Goal: Task Accomplishment & Management: Complete application form

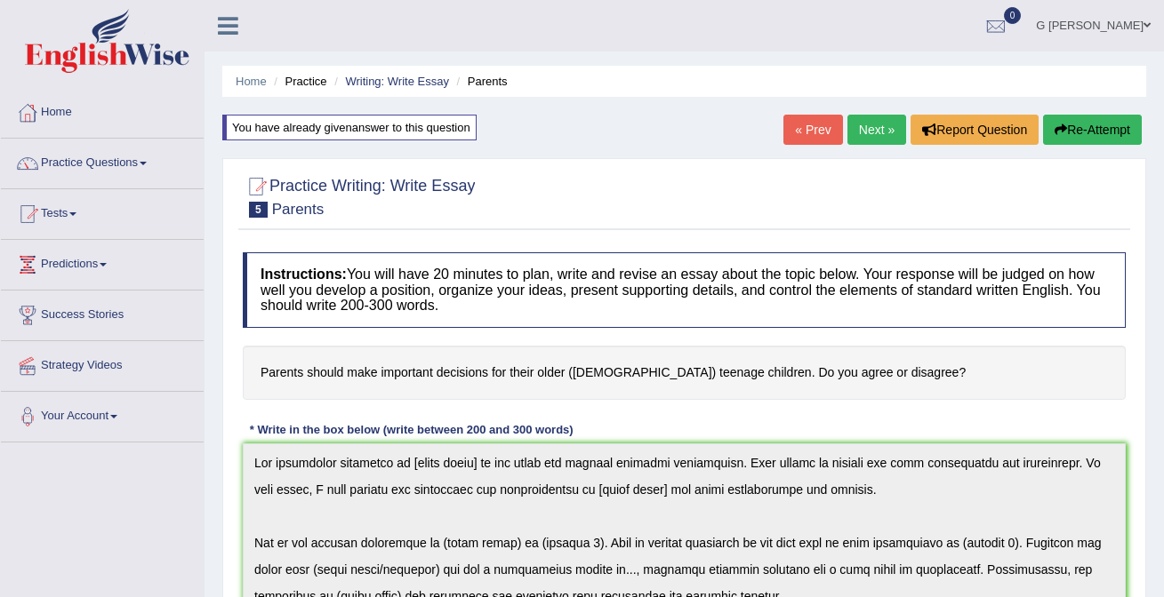
click at [858, 127] on link "Next »" at bounding box center [876, 130] width 59 height 30
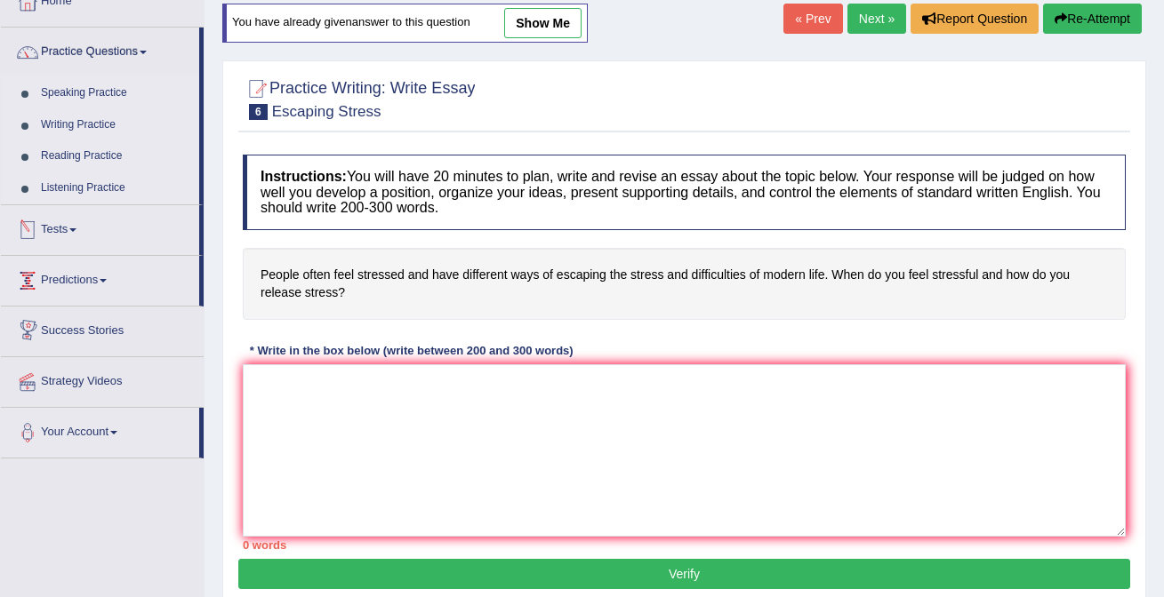
scroll to position [112, 0]
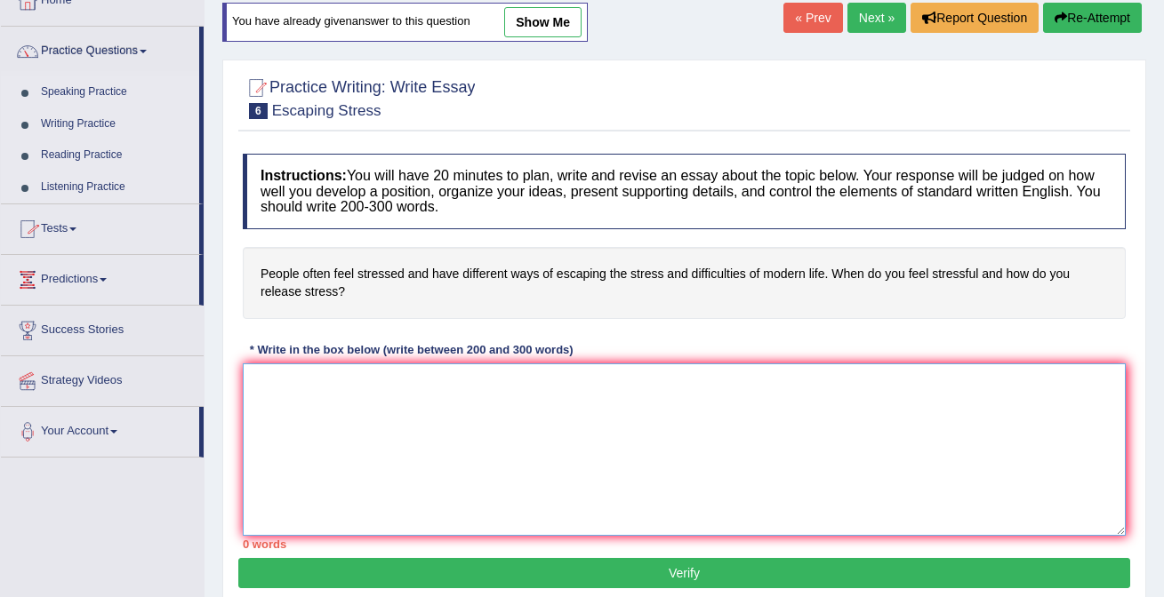
click at [332, 418] on textarea at bounding box center [684, 450] width 883 height 172
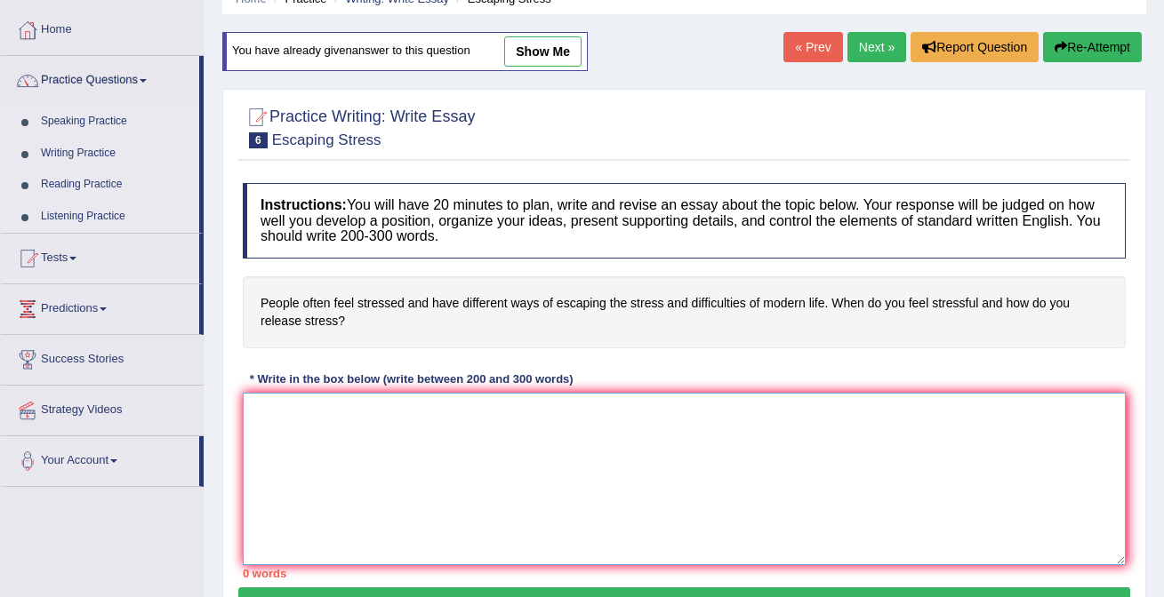
scroll to position [73, 0]
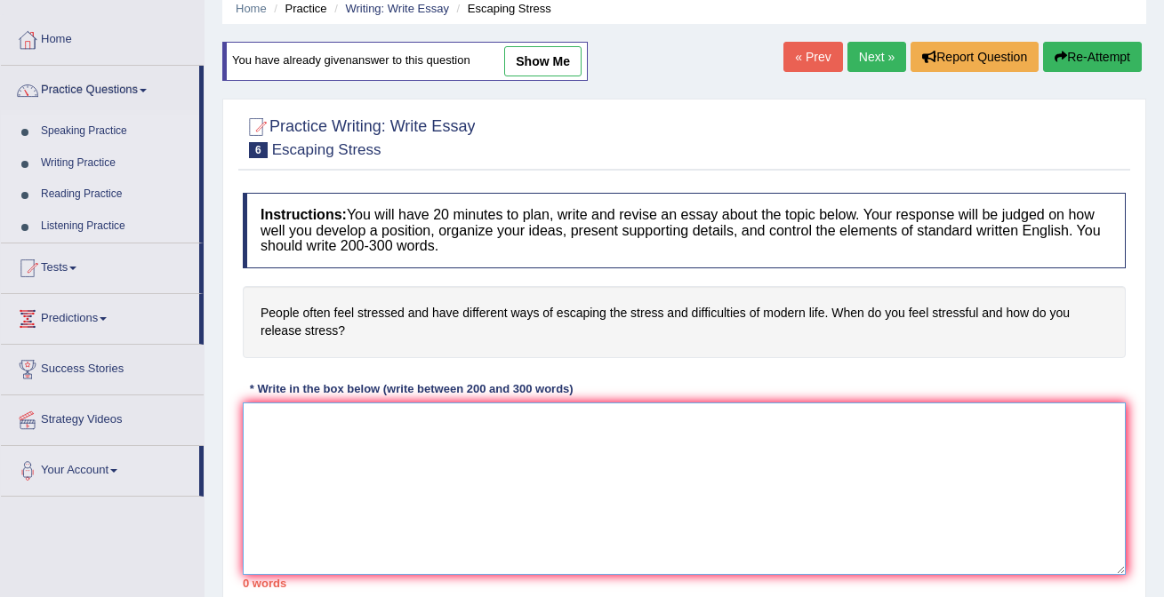
click at [428, 484] on textarea at bounding box center [684, 489] width 883 height 172
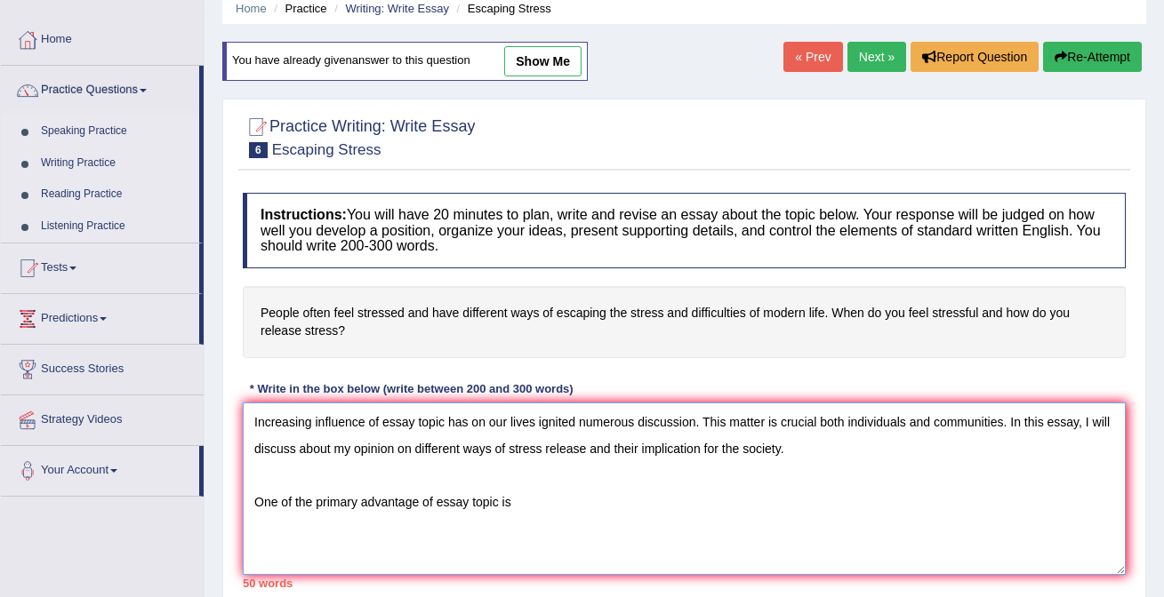
drag, startPoint x: 436, startPoint y: 504, endPoint x: 457, endPoint y: 505, distance: 20.5
click at [457, 505] on textarea "Increasing influence of essay topic has on our lives ignited numerous discussio…" at bounding box center [684, 489] width 883 height 172
click at [437, 500] on textarea "Increasing influence of essay topic has on our lives ignited numerous discussio…" at bounding box center [684, 489] width 883 height 172
drag, startPoint x: 437, startPoint y: 500, endPoint x: 516, endPoint y: 500, distance: 79.1
click at [517, 500] on textarea "Increasing influence of essay topic has on our lives ignited numerous discussio…" at bounding box center [684, 489] width 883 height 172
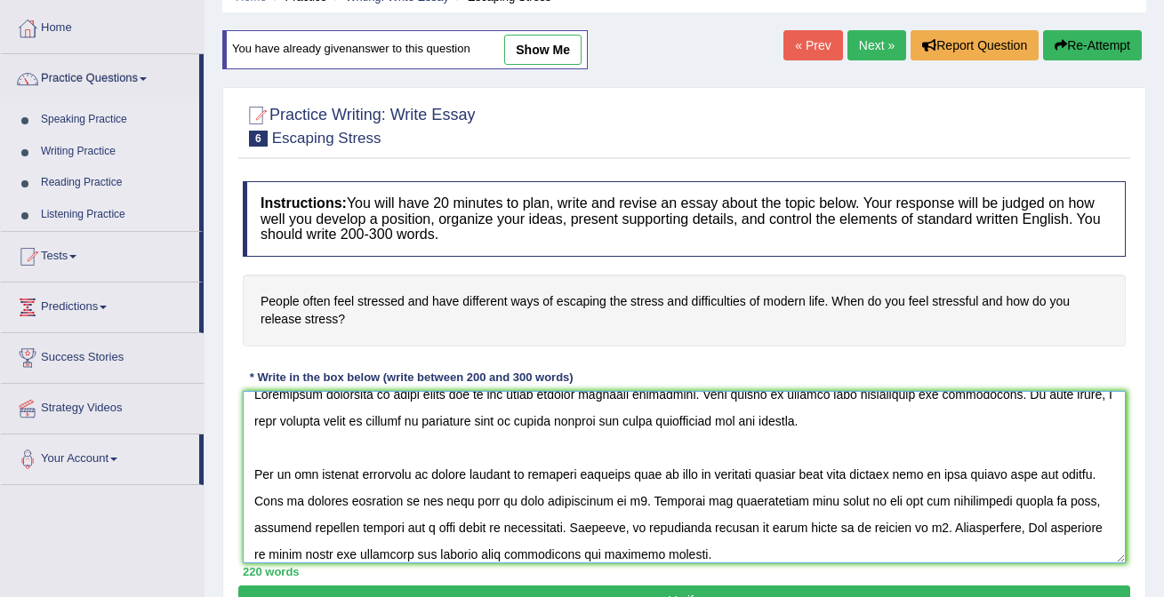
scroll to position [0, 0]
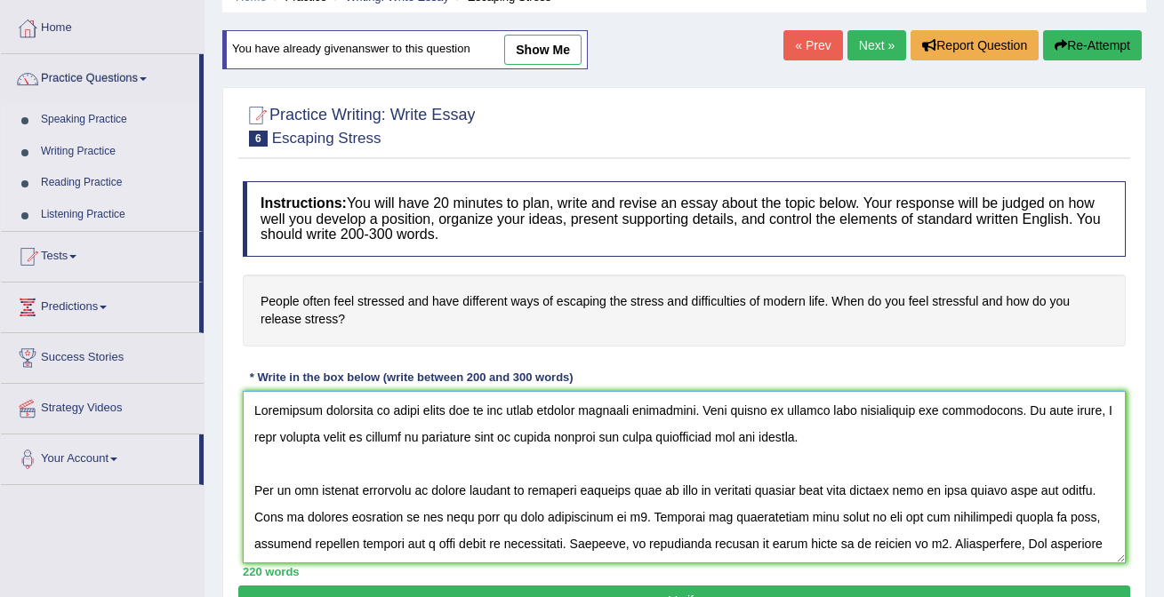
drag, startPoint x: 384, startPoint y: 405, endPoint x: 442, endPoint y: 408, distance: 57.8
click at [443, 408] on textarea at bounding box center [684, 477] width 883 height 172
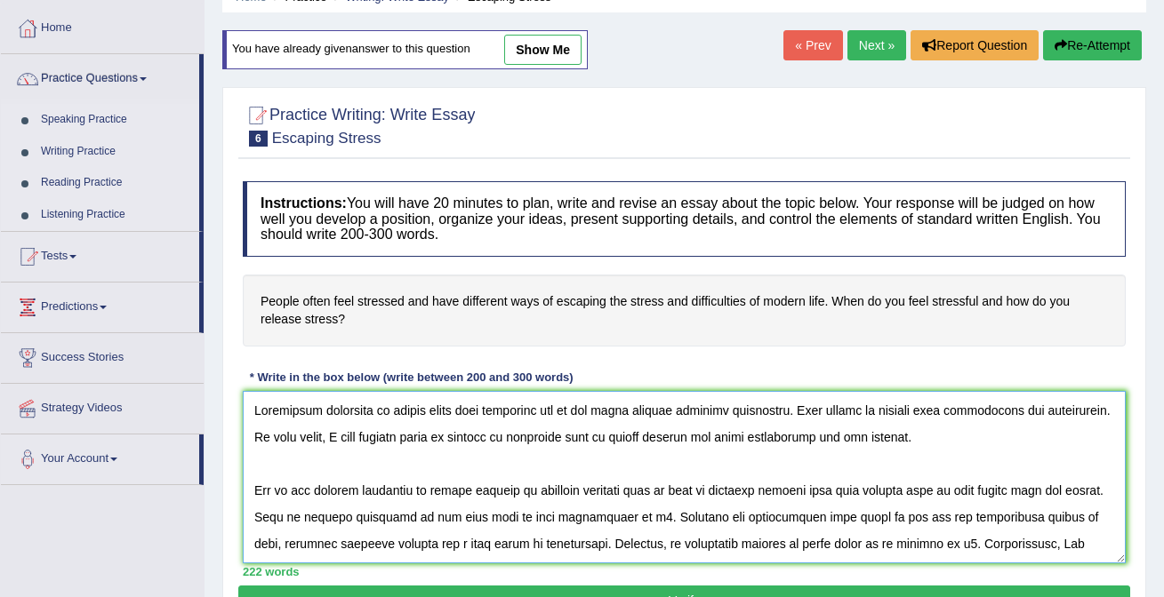
click at [503, 411] on textarea at bounding box center [684, 477] width 883 height 172
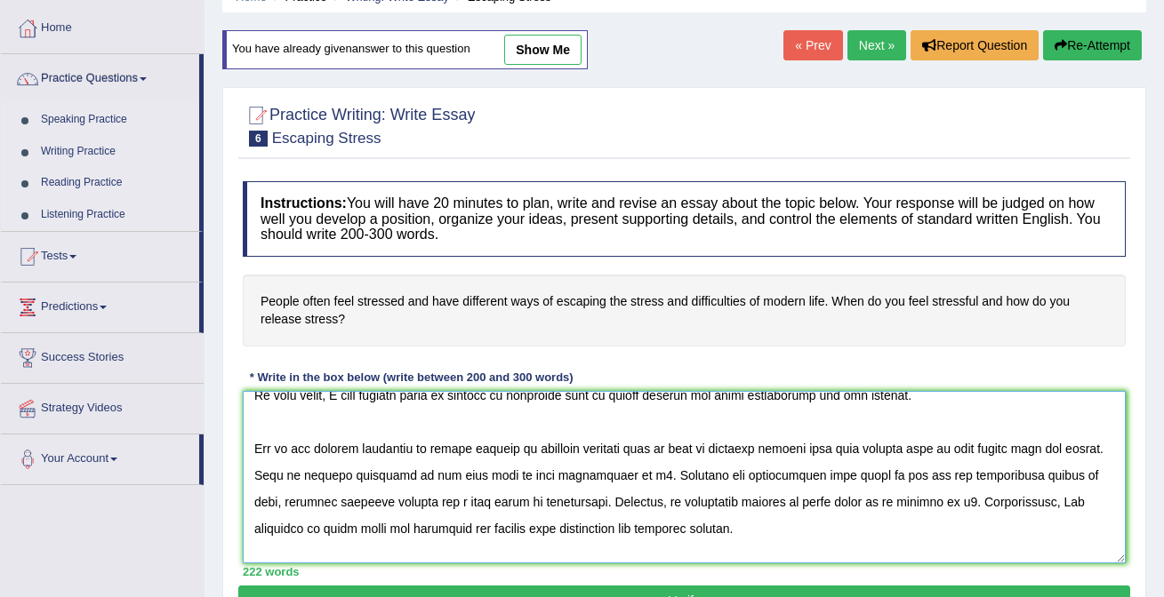
scroll to position [53, 0]
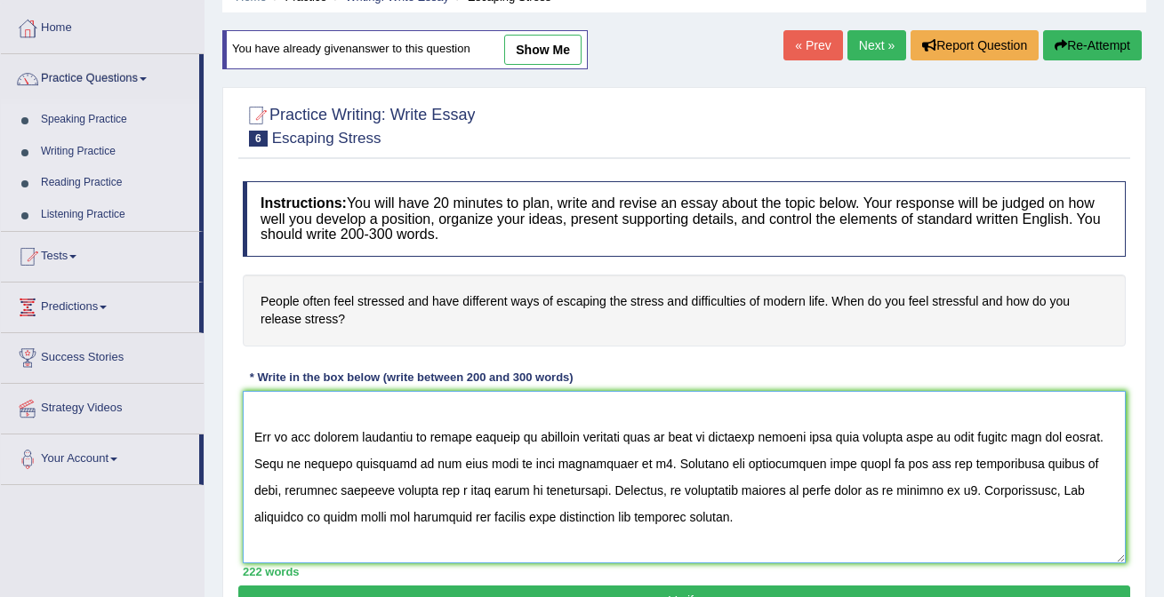
click at [515, 438] on textarea at bounding box center [684, 477] width 883 height 172
click at [528, 440] on textarea at bounding box center [684, 477] width 883 height 172
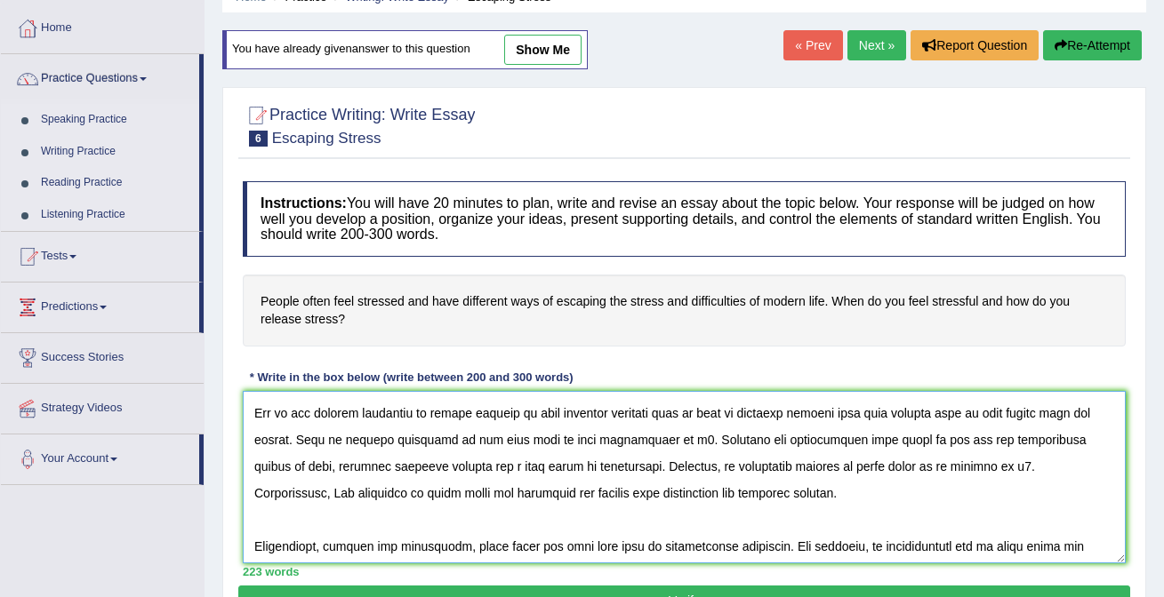
scroll to position [78, 0]
click at [655, 436] on textarea at bounding box center [684, 477] width 883 height 172
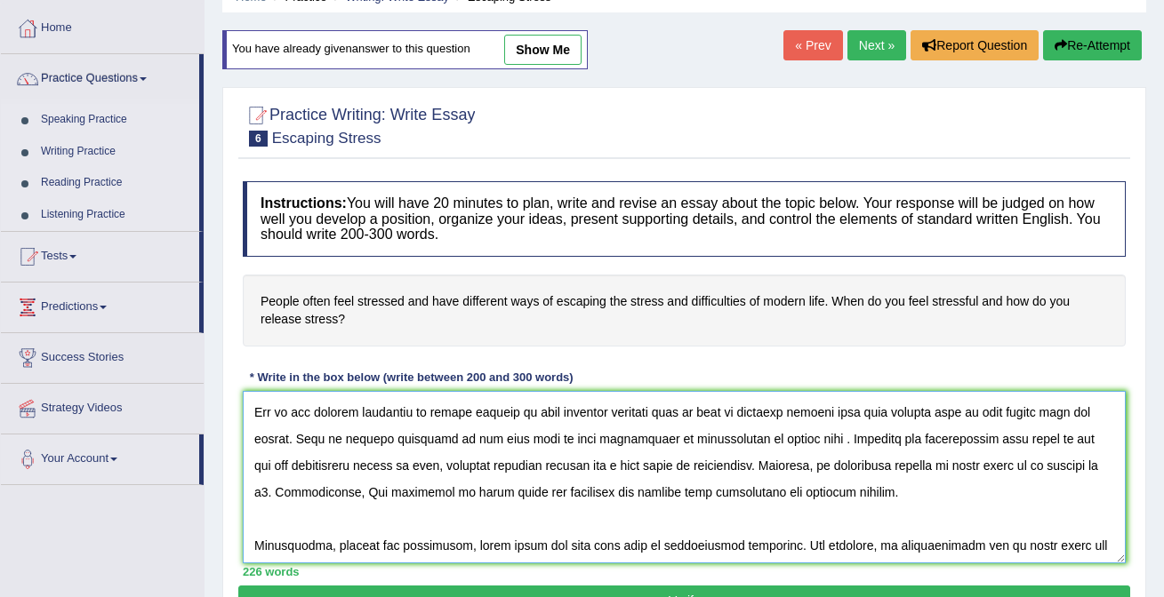
drag, startPoint x: 642, startPoint y: 436, endPoint x: 780, endPoint y: 443, distance: 138.8
click at [780, 443] on textarea at bounding box center [684, 477] width 883 height 172
click at [782, 451] on textarea at bounding box center [684, 477] width 883 height 172
drag, startPoint x: 642, startPoint y: 441, endPoint x: 780, endPoint y: 441, distance: 137.8
click at [780, 441] on textarea at bounding box center [684, 477] width 883 height 172
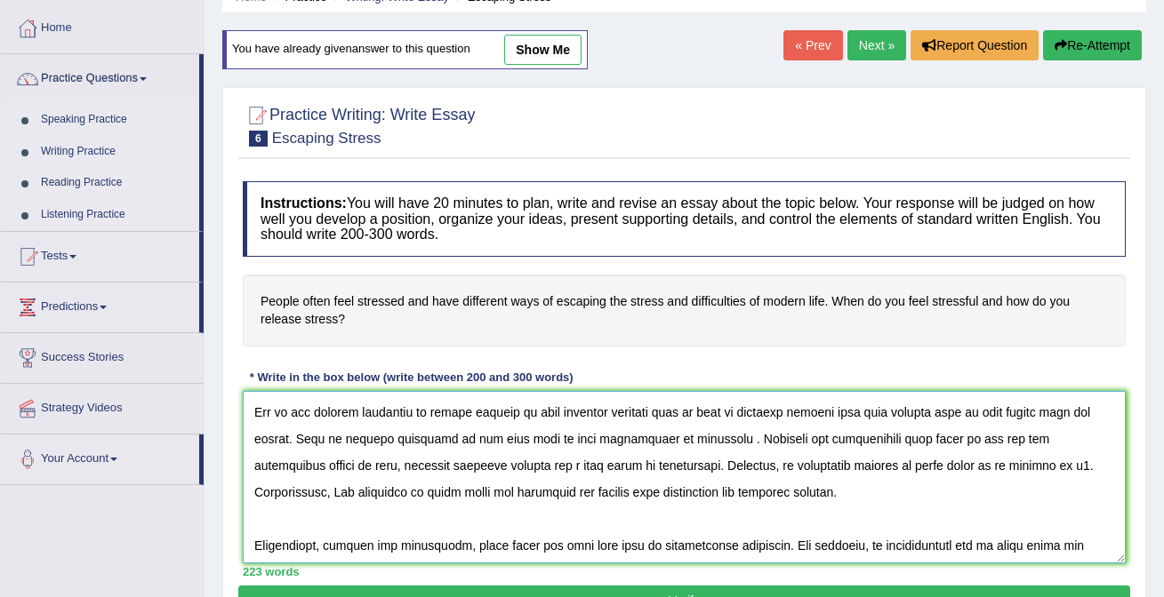
drag, startPoint x: 294, startPoint y: 440, endPoint x: 622, endPoint y: 442, distance: 328.0
click at [622, 442] on textarea at bounding box center [684, 477] width 883 height 172
click at [646, 444] on textarea at bounding box center [684, 477] width 883 height 172
drag, startPoint x: 636, startPoint y: 439, endPoint x: 294, endPoint y: 437, distance: 342.2
click at [294, 437] on textarea at bounding box center [684, 477] width 883 height 172
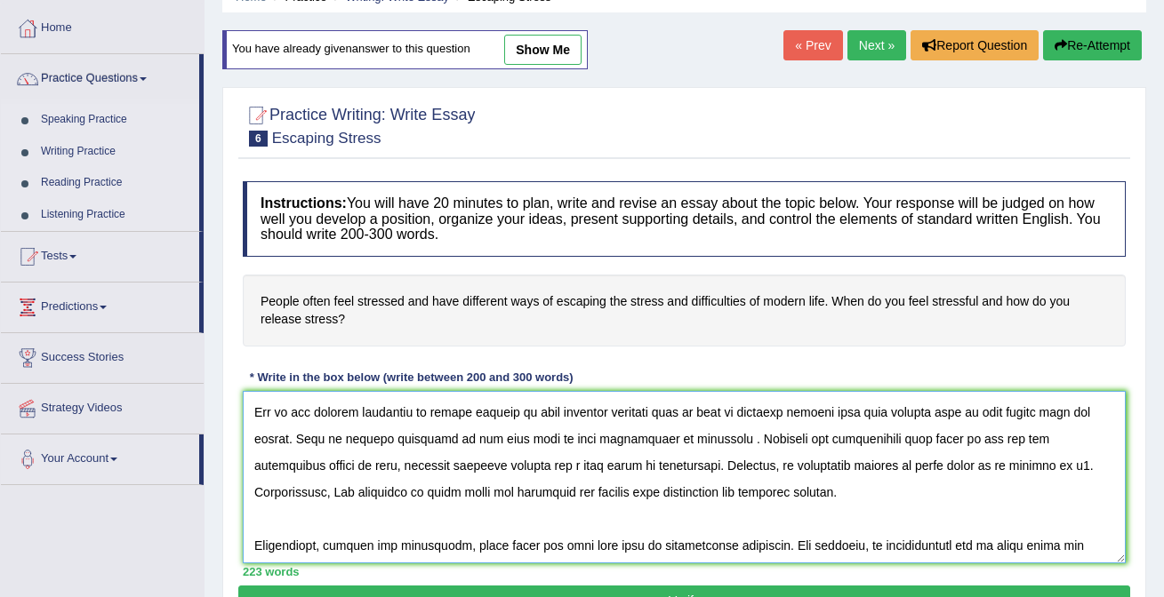
click at [659, 441] on textarea at bounding box center [684, 477] width 883 height 172
drag, startPoint x: 640, startPoint y: 439, endPoint x: 699, endPoint y: 441, distance: 58.7
click at [700, 441] on textarea at bounding box center [684, 477] width 883 height 172
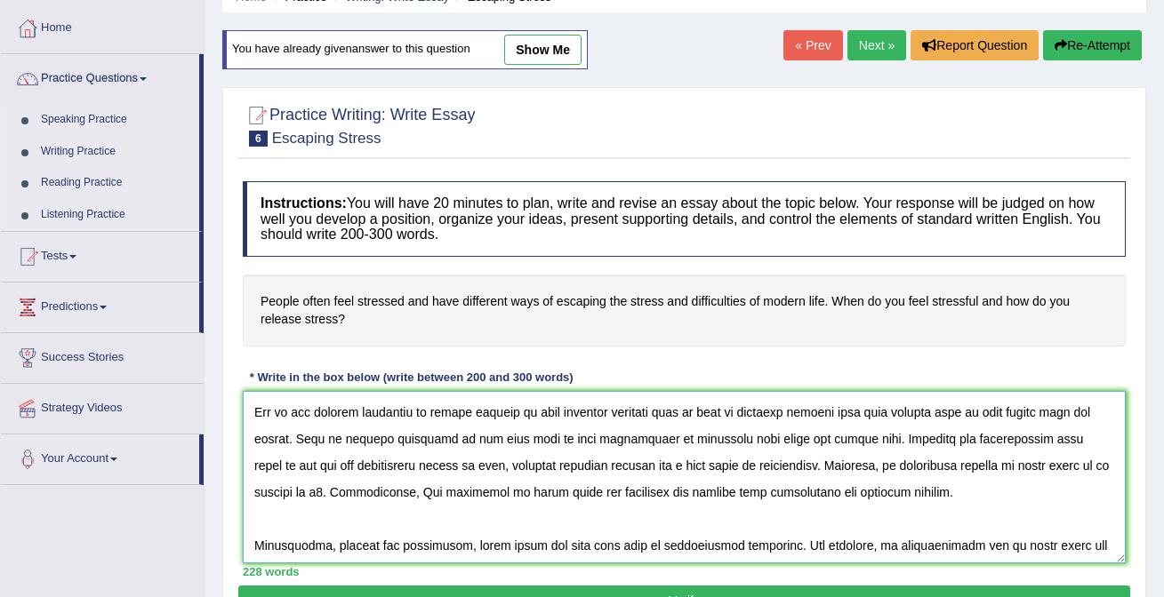
scroll to position [0, 0]
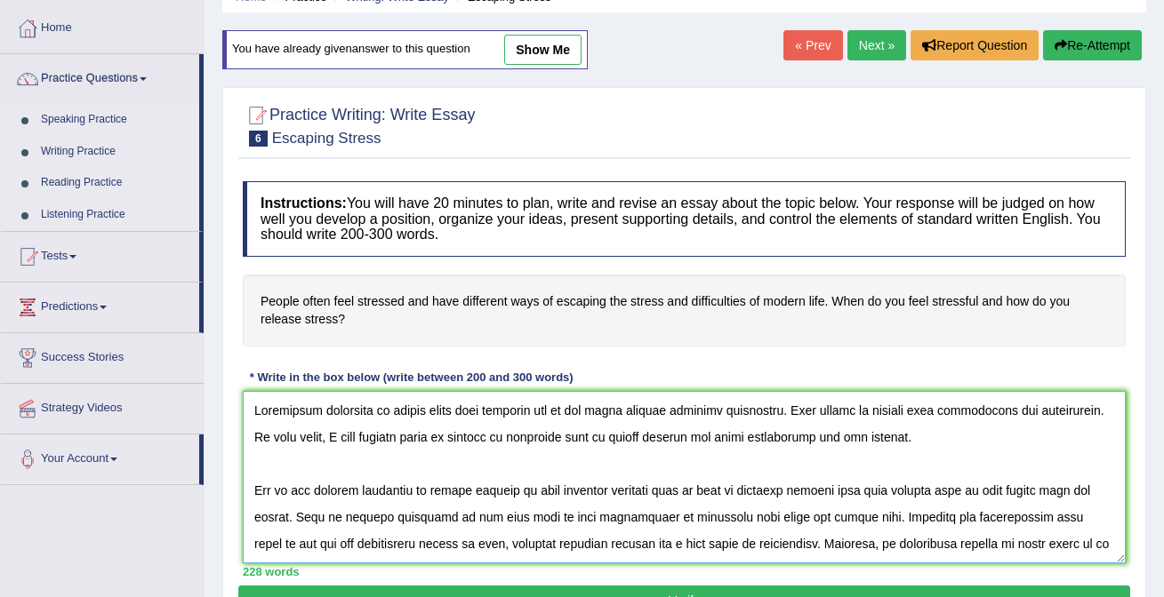
drag, startPoint x: 532, startPoint y: 413, endPoint x: 287, endPoint y: 513, distance: 263.9
click at [287, 513] on textarea at bounding box center [684, 477] width 883 height 172
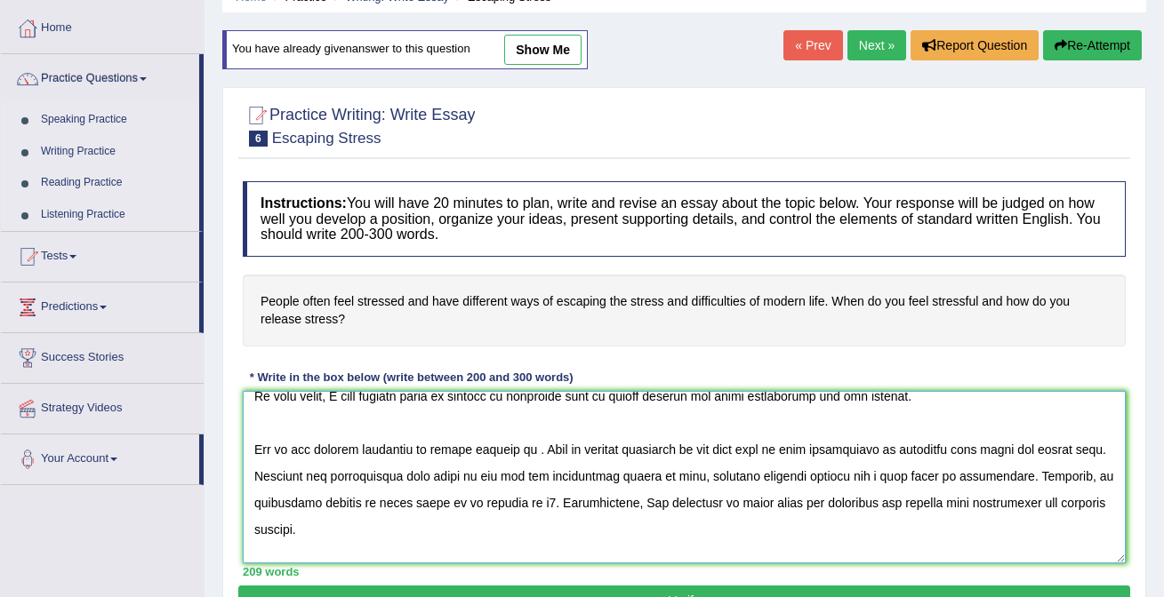
scroll to position [42, 0]
drag, startPoint x: 884, startPoint y: 448, endPoint x: 1079, endPoint y: 444, distance: 194.7
click at [1079, 444] on textarea at bounding box center [684, 477] width 883 height 172
paste textarea "when thinking positive side as well as spending quality time with ourself wich …"
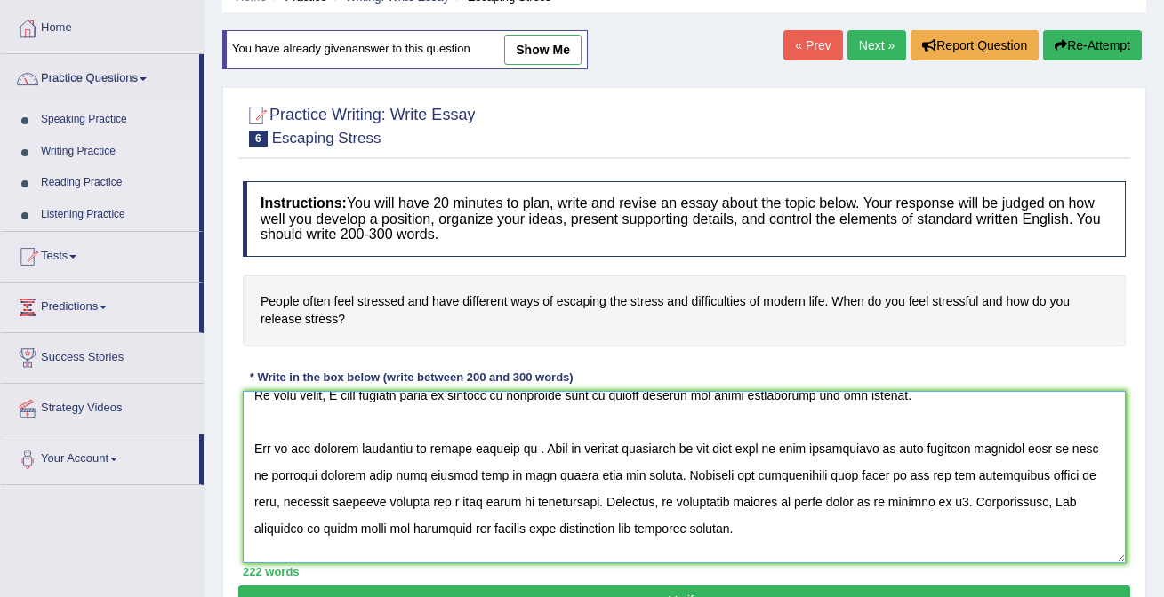
click at [529, 452] on textarea at bounding box center [684, 477] width 883 height 172
drag, startPoint x: 436, startPoint y: 449, endPoint x: 510, endPoint y: 452, distance: 73.8
click at [510, 452] on textarea at bounding box center [684, 477] width 883 height 172
click at [530, 449] on textarea at bounding box center [684, 477] width 883 height 172
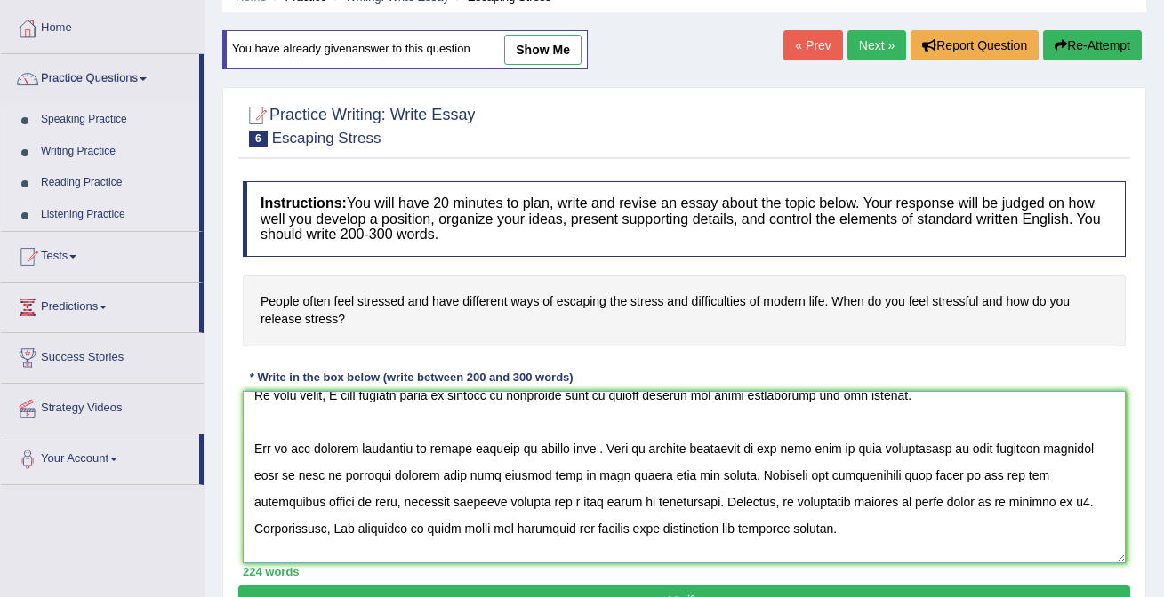
click at [529, 449] on textarea at bounding box center [684, 477] width 883 height 172
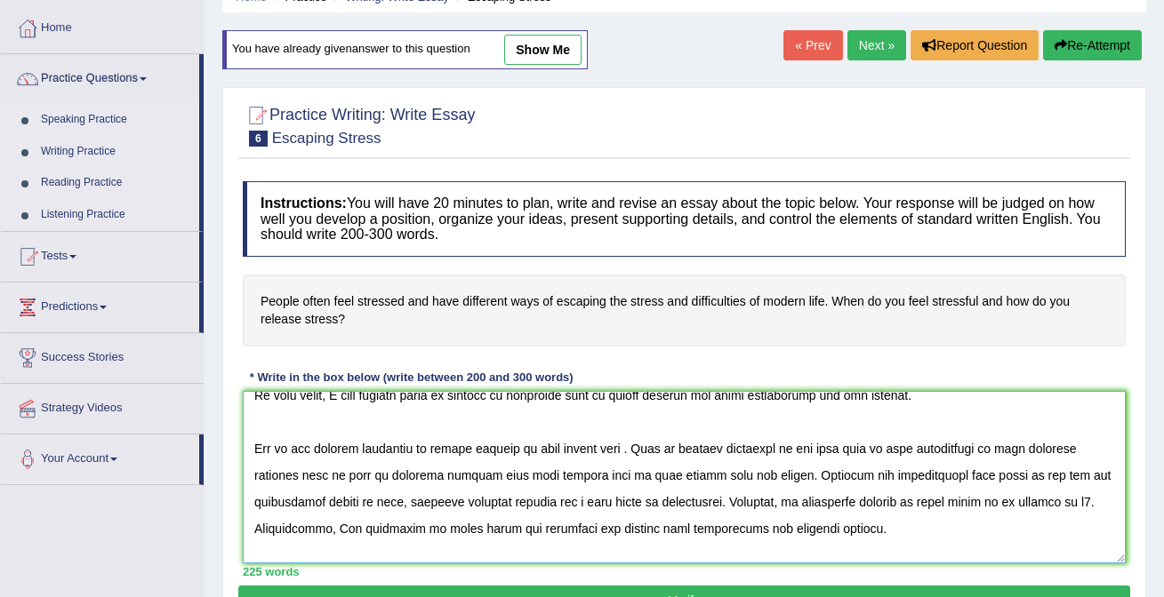
click at [622, 451] on textarea at bounding box center [684, 477] width 883 height 172
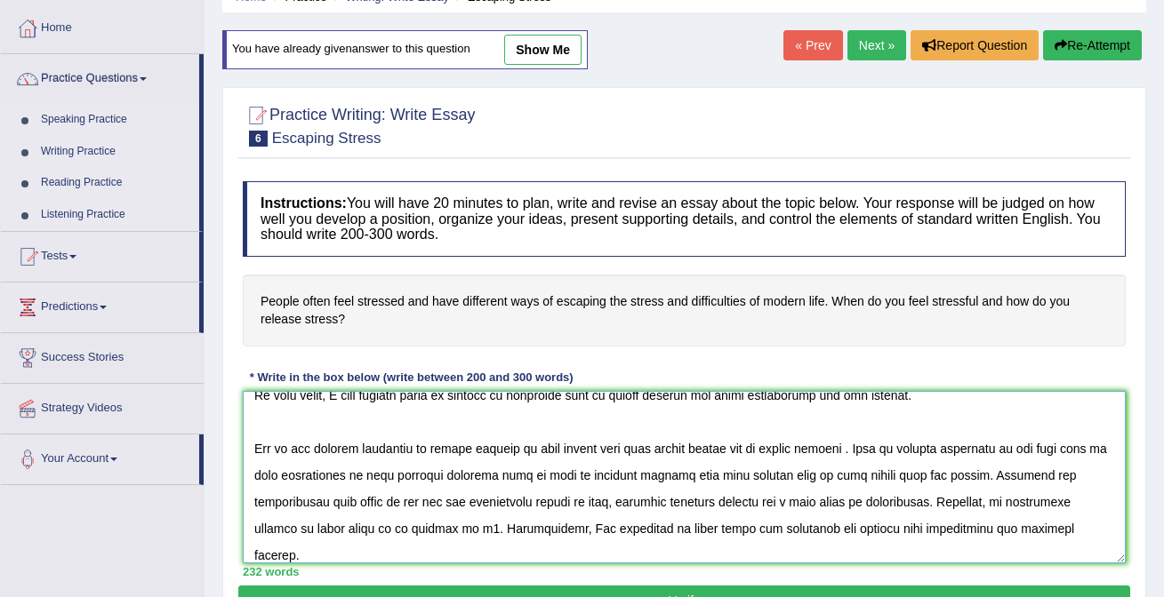
click at [436, 446] on textarea at bounding box center [684, 477] width 883 height 172
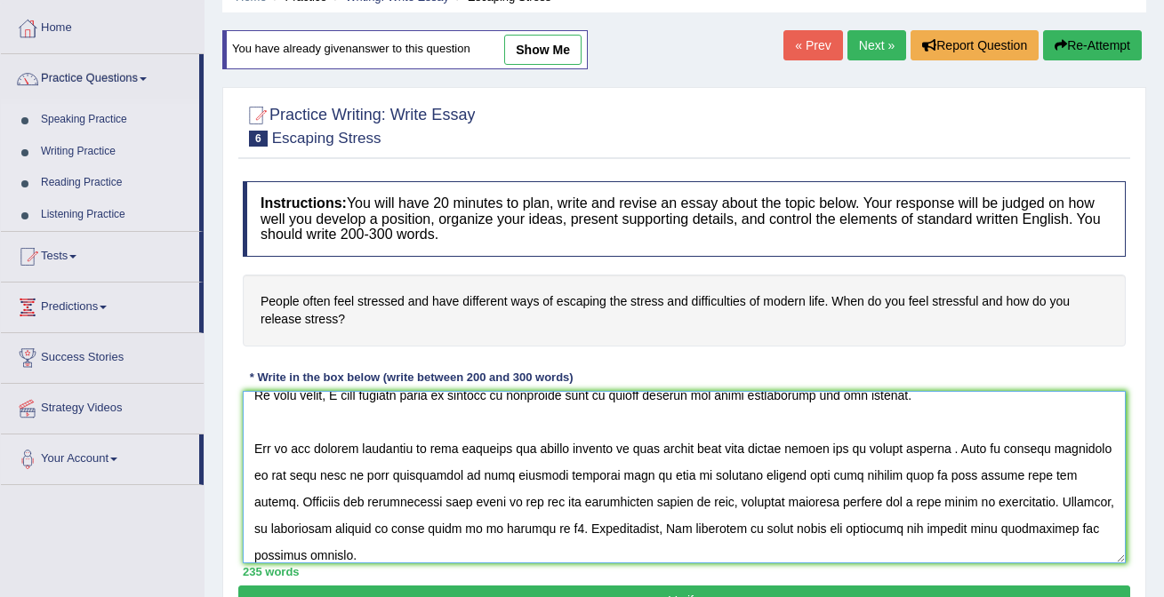
scroll to position [52, 0]
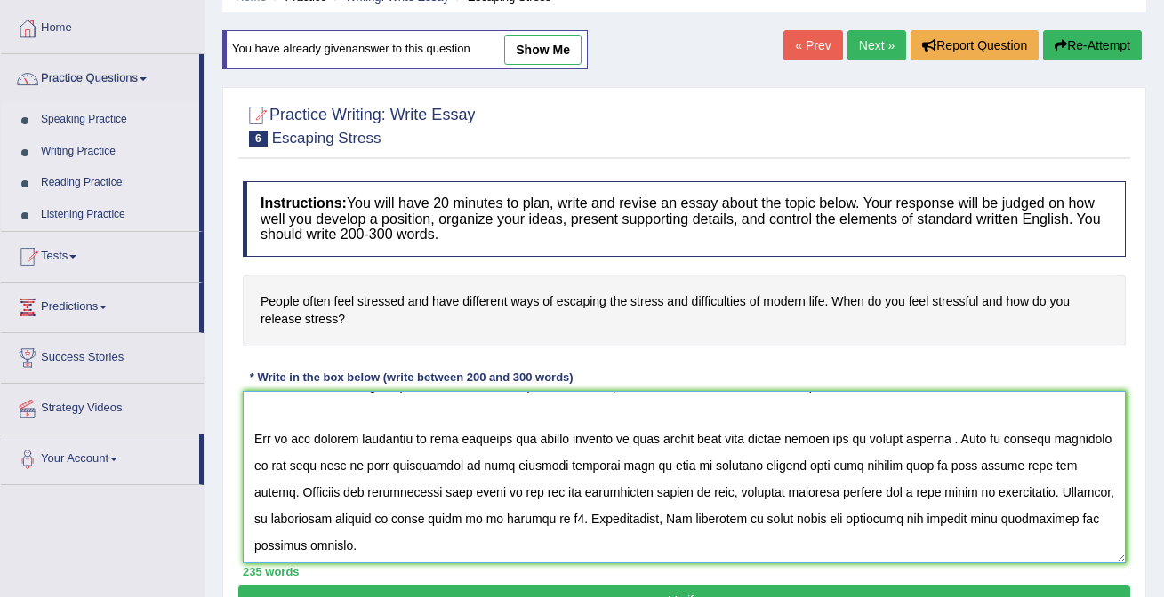
click at [951, 441] on textarea at bounding box center [684, 477] width 883 height 172
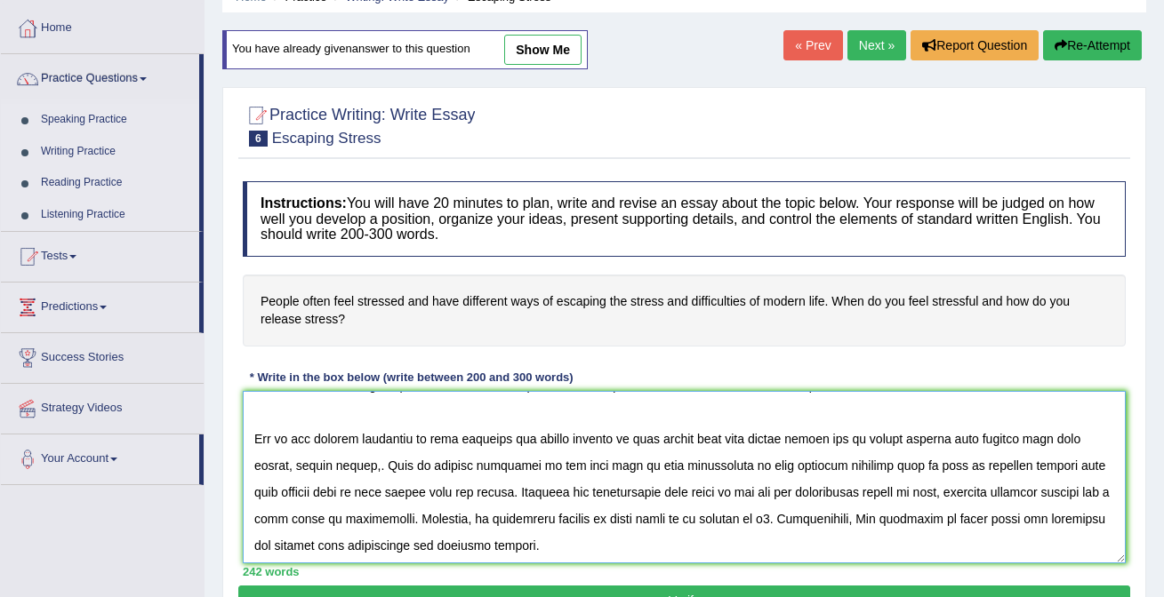
click at [356, 464] on textarea at bounding box center [684, 477] width 883 height 172
click at [366, 467] on textarea at bounding box center [684, 477] width 883 height 172
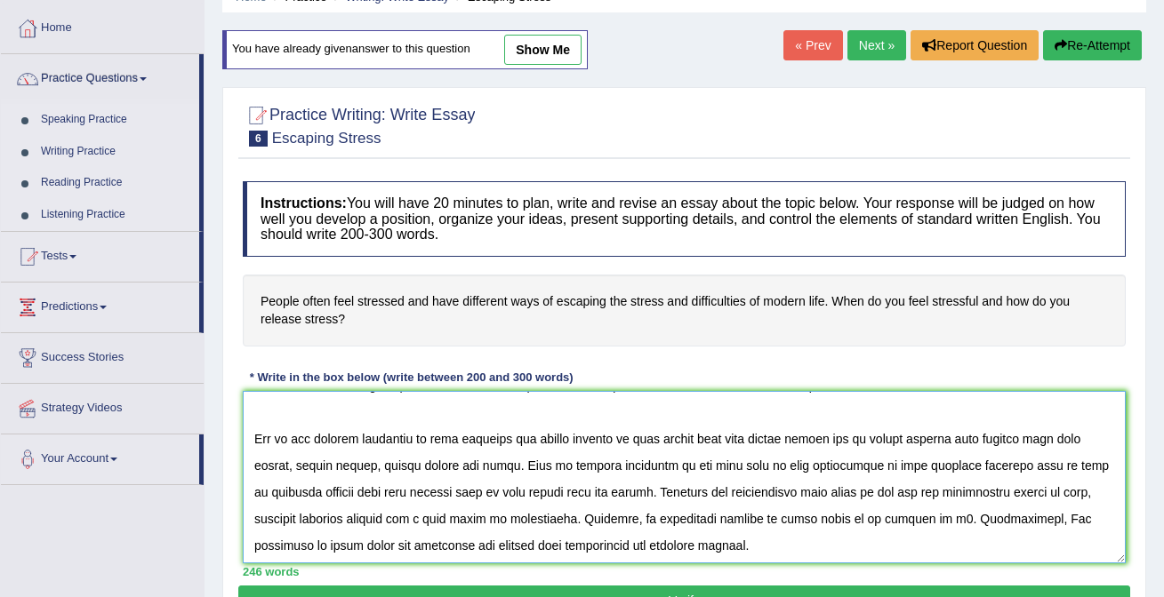
scroll to position [85, 0]
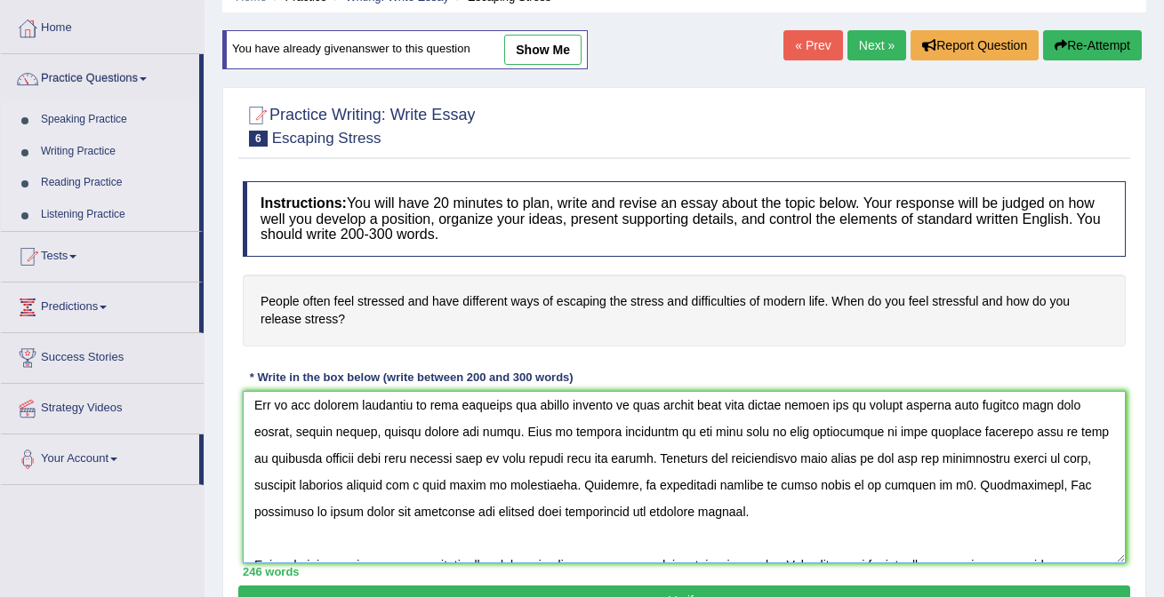
click at [571, 461] on textarea at bounding box center [684, 477] width 883 height 172
drag, startPoint x: 764, startPoint y: 457, endPoint x: 830, endPoint y: 460, distance: 65.8
click at [831, 460] on textarea at bounding box center [684, 477] width 883 height 172
click at [403, 490] on textarea at bounding box center [684, 477] width 883 height 172
click at [971, 457] on textarea at bounding box center [684, 477] width 883 height 172
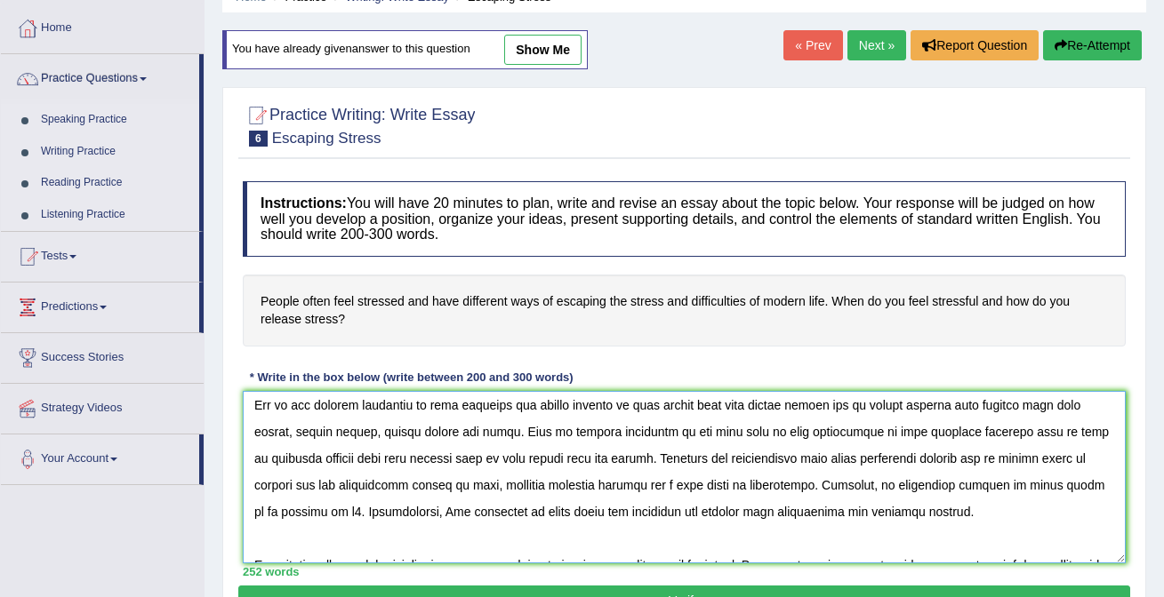
click at [398, 488] on textarea at bounding box center [684, 477] width 883 height 172
drag, startPoint x: 536, startPoint y: 406, endPoint x: 611, endPoint y: 405, distance: 74.7
click at [611, 405] on textarea at bounding box center [684, 477] width 883 height 172
drag, startPoint x: 928, startPoint y: 485, endPoint x: 988, endPoint y: 485, distance: 59.6
click at [988, 485] on textarea at bounding box center [684, 477] width 883 height 172
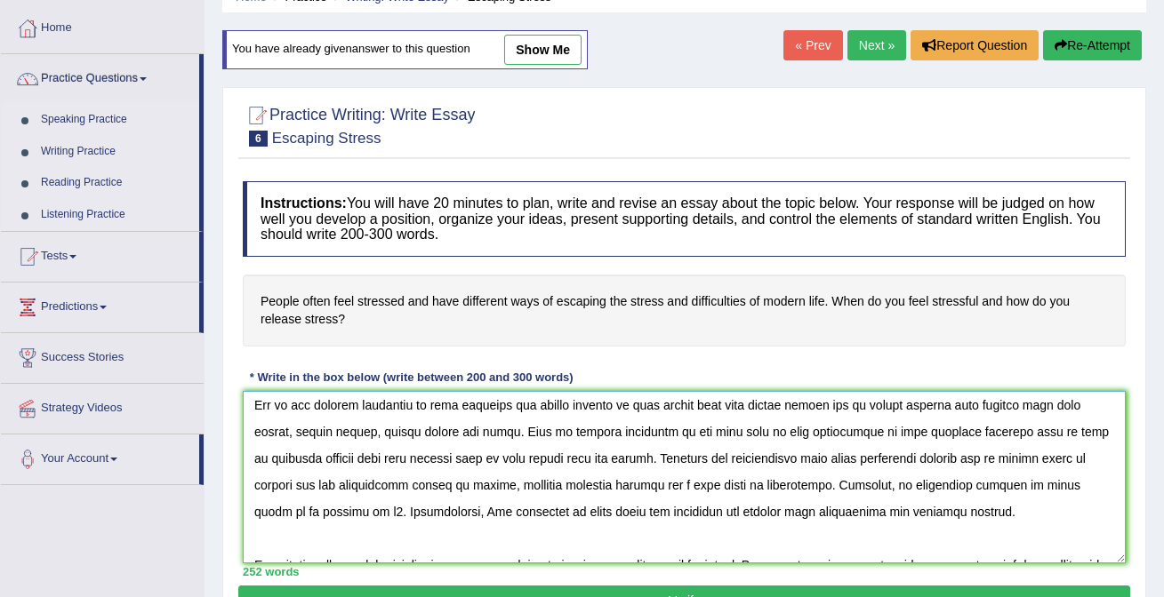
paste textarea "stress release"
drag, startPoint x: 738, startPoint y: 484, endPoint x: 1097, endPoint y: 484, distance: 359.1
click at [1097, 484] on textarea at bounding box center [684, 477] width 883 height 172
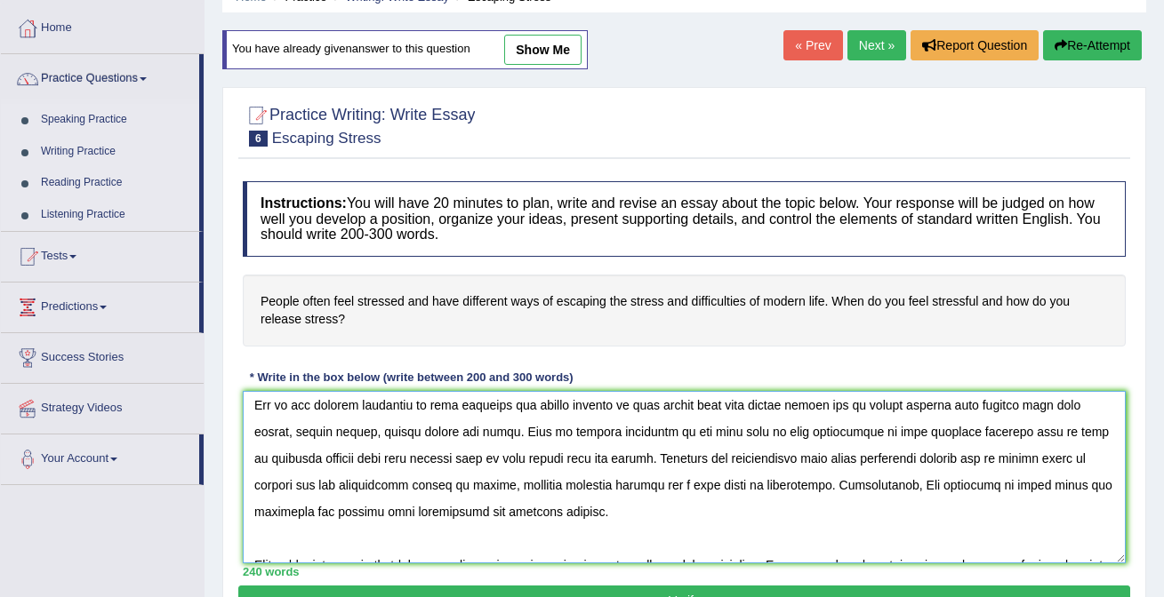
drag, startPoint x: 921, startPoint y: 490, endPoint x: 981, endPoint y: 484, distance: 60.7
click at [981, 484] on textarea at bounding box center [684, 477] width 883 height 172
paste textarea "stress release"
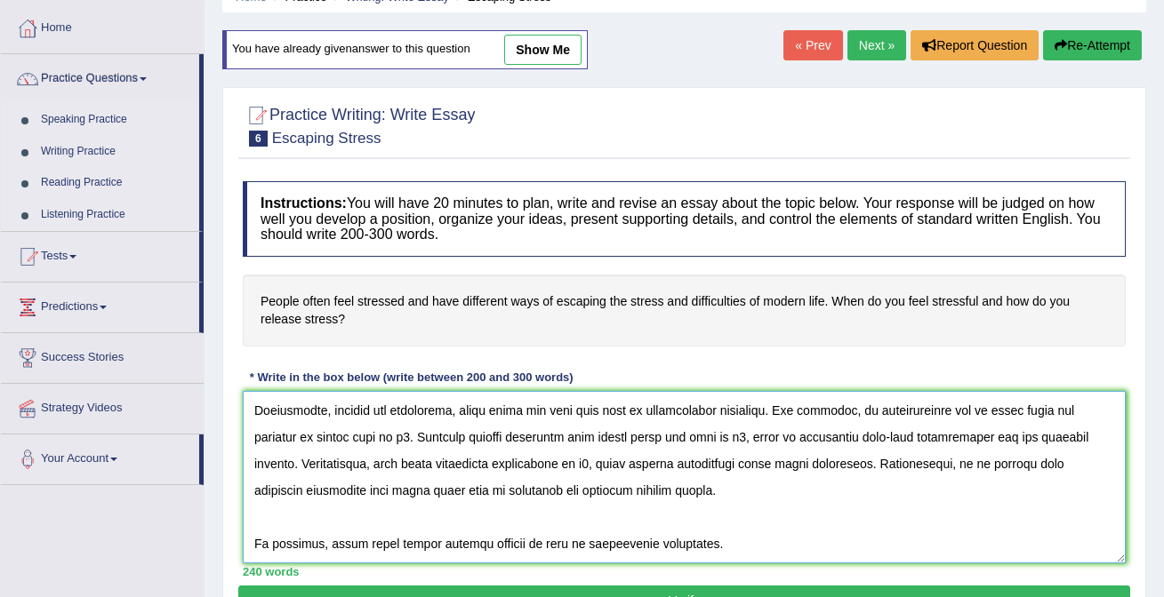
scroll to position [212, 0]
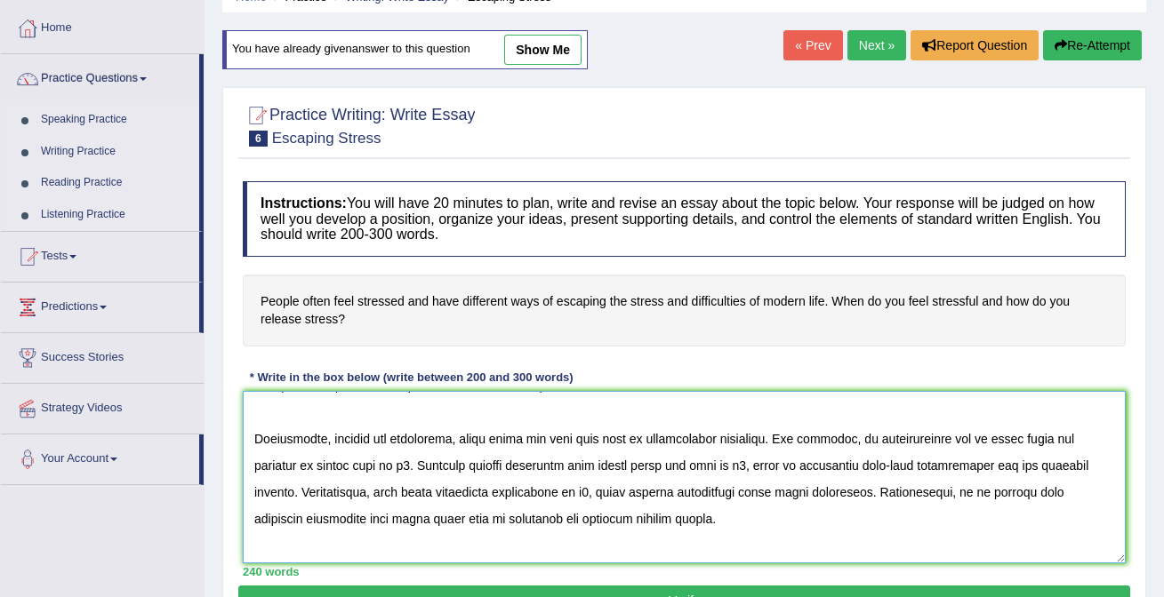
click at [462, 440] on textarea at bounding box center [684, 477] width 883 height 172
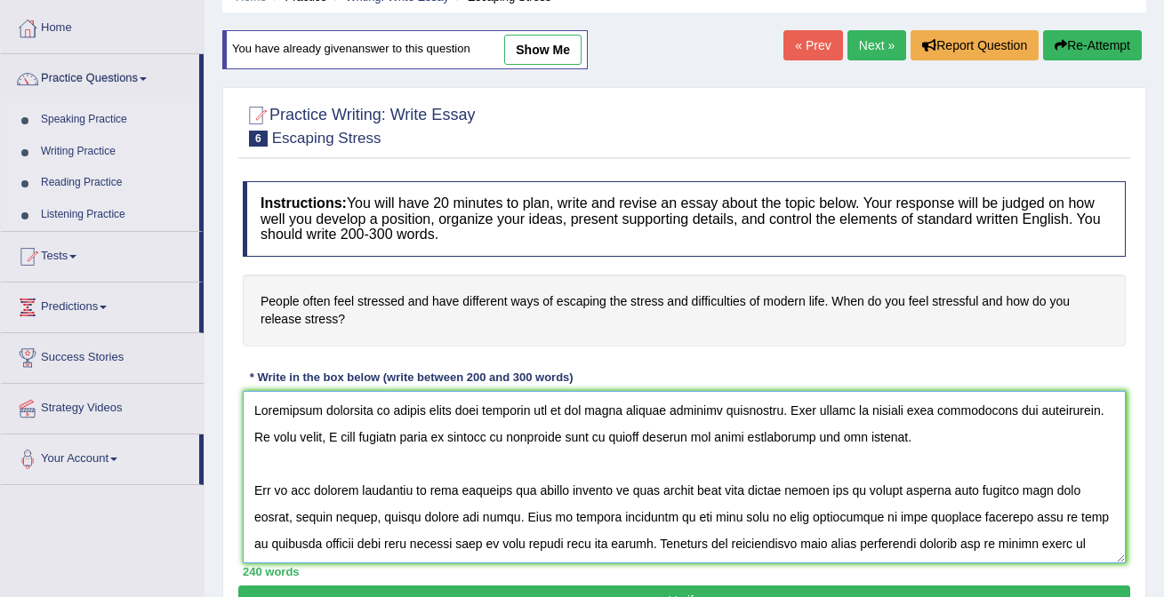
drag, startPoint x: 439, startPoint y: 490, endPoint x: 507, endPoint y: 489, distance: 67.6
click at [508, 489] on textarea at bounding box center [684, 477] width 883 height 172
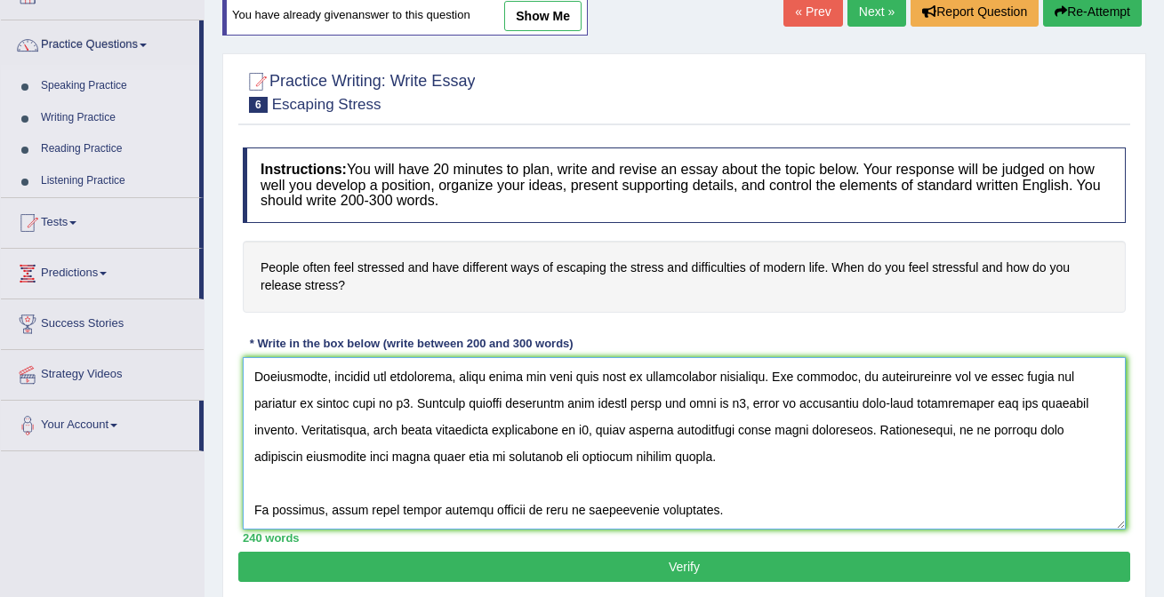
scroll to position [201, 0]
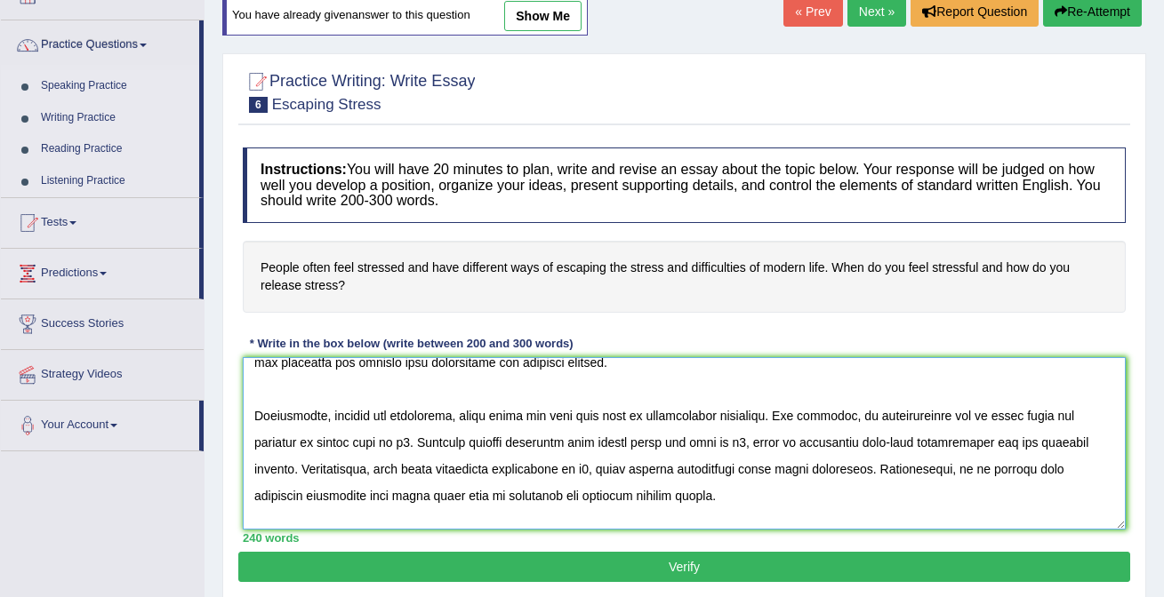
drag, startPoint x: 463, startPoint y: 415, endPoint x: 523, endPoint y: 414, distance: 59.6
click at [523, 414] on textarea at bounding box center [684, 443] width 883 height 172
paste textarea "feel stressed"
drag, startPoint x: 994, startPoint y: 416, endPoint x: 1055, endPoint y: 417, distance: 61.3
click at [1055, 417] on textarea at bounding box center [684, 443] width 883 height 172
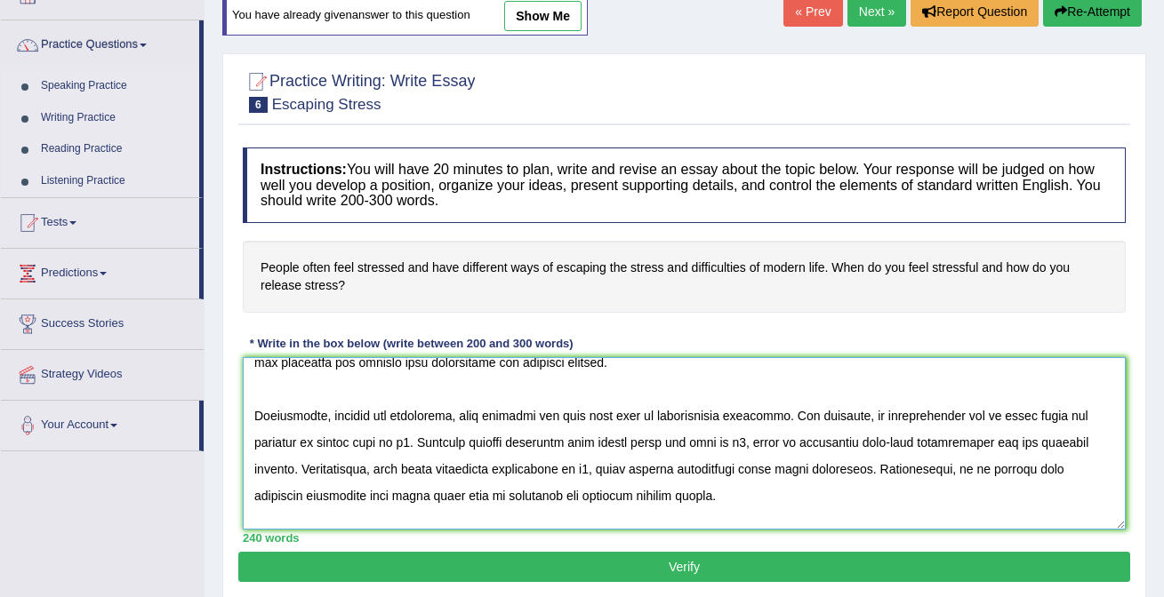
paste textarea "feel stressed"
click at [413, 444] on textarea at bounding box center [684, 443] width 883 height 172
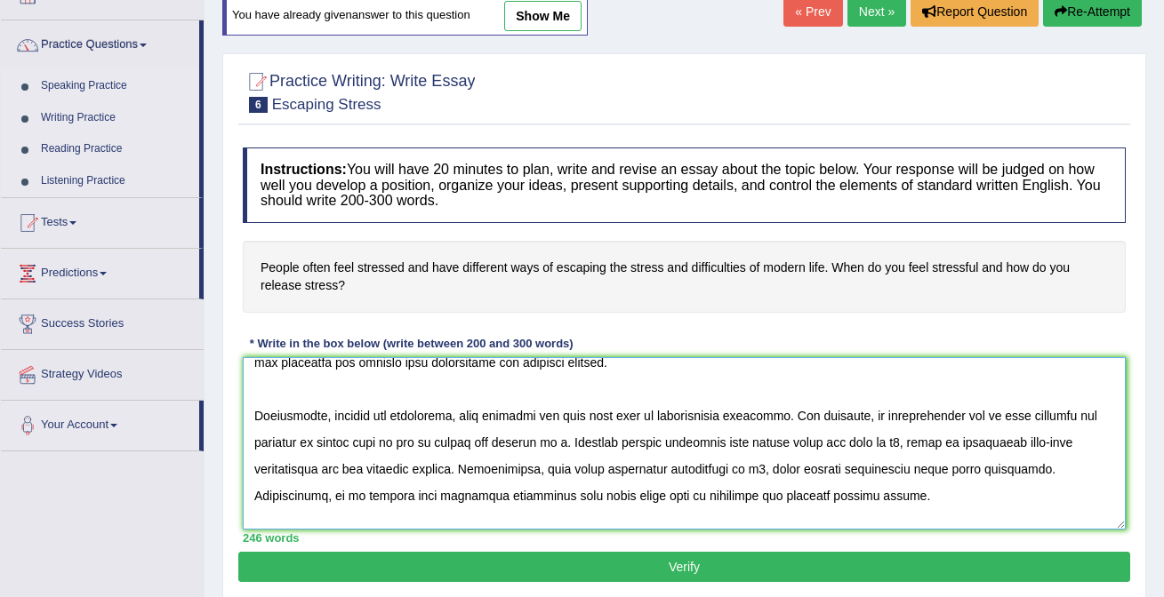
drag, startPoint x: 567, startPoint y: 446, endPoint x: 509, endPoint y: 439, distance: 58.2
click at [509, 439] on textarea at bounding box center [684, 443] width 883 height 172
click at [519, 444] on textarea at bounding box center [684, 443] width 883 height 172
click at [683, 444] on textarea at bounding box center [684, 443] width 883 height 172
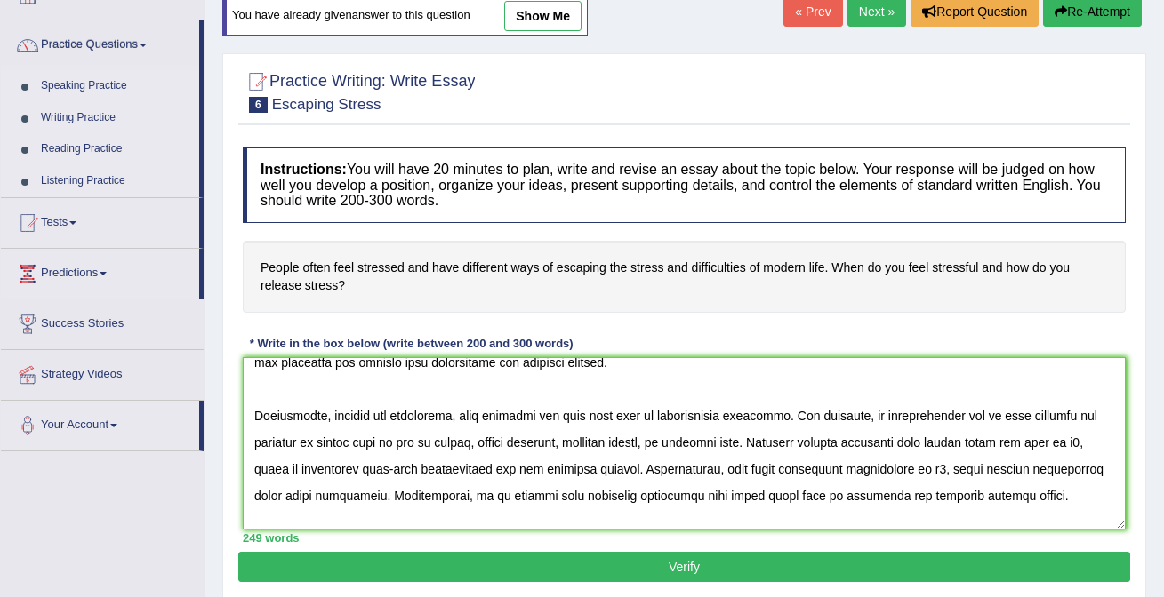
drag, startPoint x: 745, startPoint y: 441, endPoint x: 684, endPoint y: 441, distance: 60.4
click at [684, 441] on textarea at bounding box center [684, 443] width 883 height 172
click at [709, 442] on textarea at bounding box center [684, 443] width 883 height 172
click at [762, 441] on textarea at bounding box center [684, 443] width 883 height 172
drag, startPoint x: 977, startPoint y: 444, endPoint x: 1043, endPoint y: 445, distance: 65.8
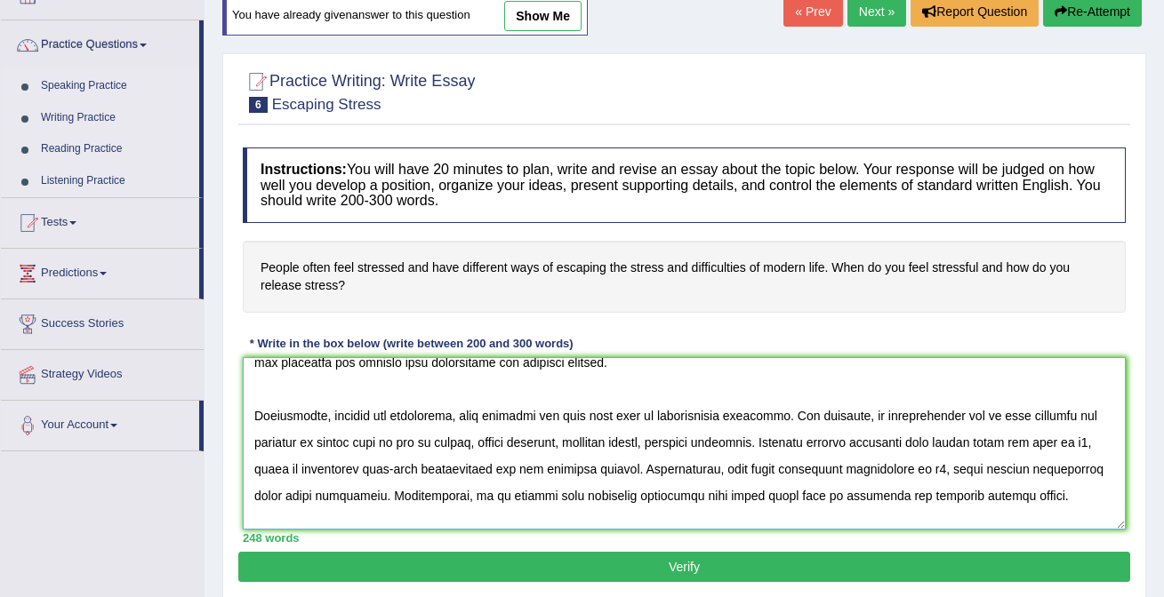
click at [1043, 445] on textarea at bounding box center [684, 443] width 883 height 172
paste textarea "feel stressed"
click at [265, 462] on textarea at bounding box center [684, 443] width 883 height 172
drag, startPoint x: 486, startPoint y: 441, endPoint x: 576, endPoint y: 446, distance: 89.9
click at [576, 446] on textarea at bounding box center [684, 443] width 883 height 172
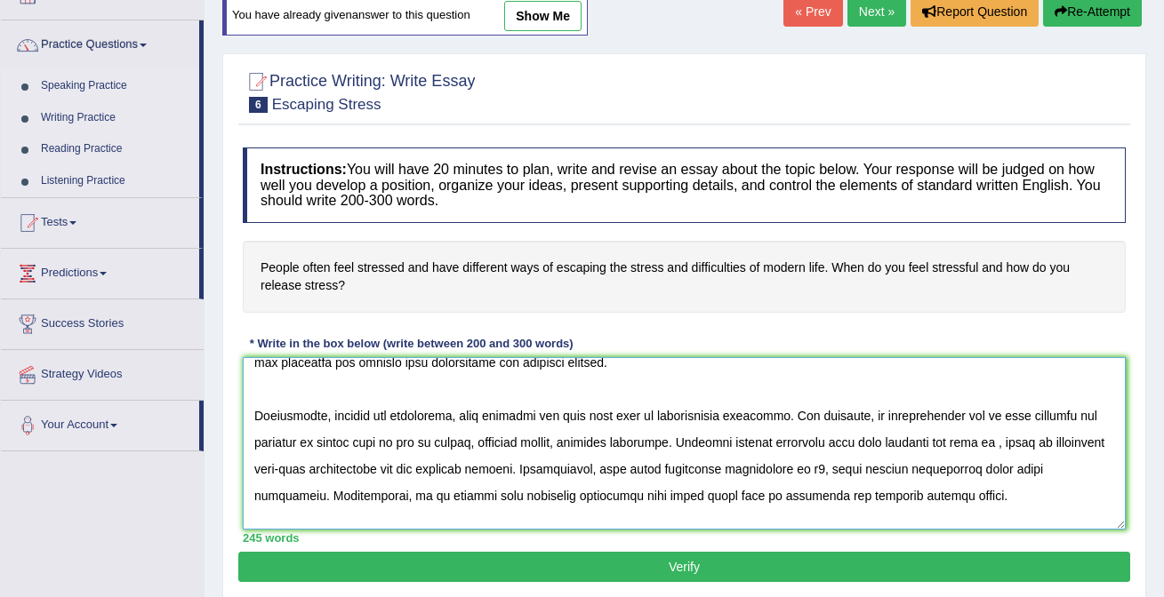
click at [1019, 446] on textarea at bounding box center [684, 443] width 883 height 172
paste textarea "health problems"
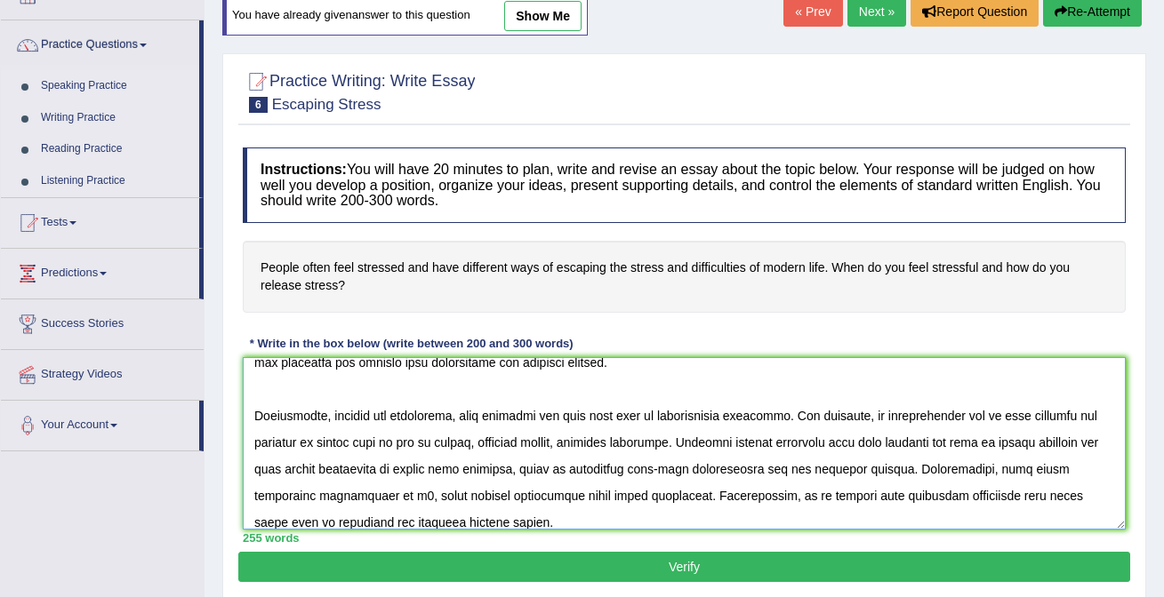
drag, startPoint x: 904, startPoint y: 470, endPoint x: 620, endPoint y: 496, distance: 285.6
click at [620, 496] on textarea at bounding box center [684, 443] width 883 height 172
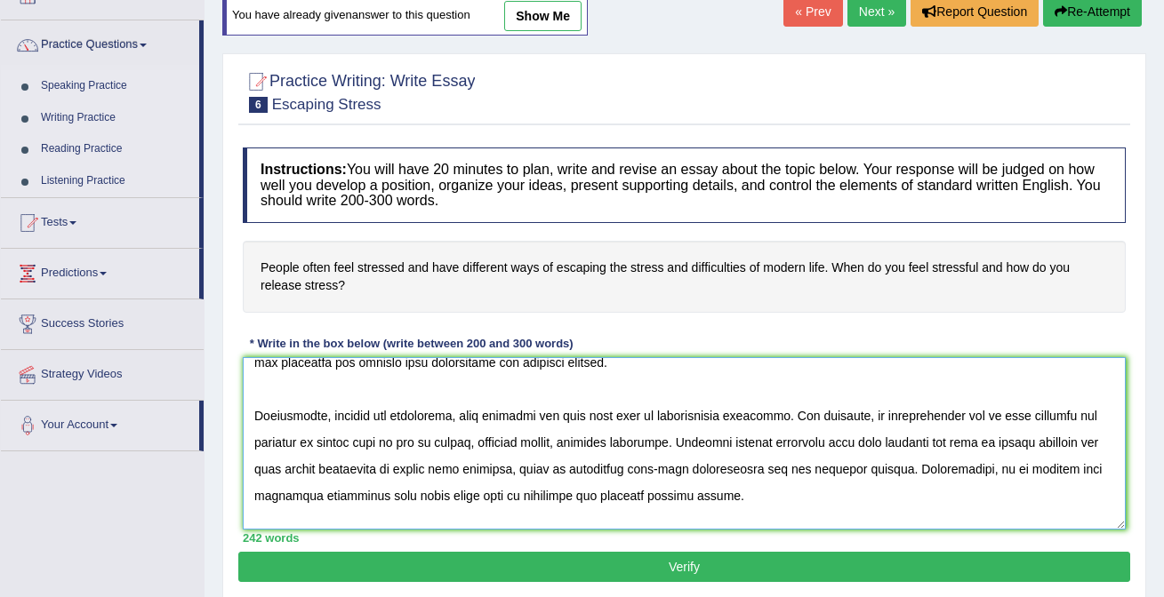
drag, startPoint x: 409, startPoint y: 493, endPoint x: 472, endPoint y: 493, distance: 63.1
click at [472, 493] on textarea at bounding box center [684, 443] width 883 height 172
paste textarea "health problems"
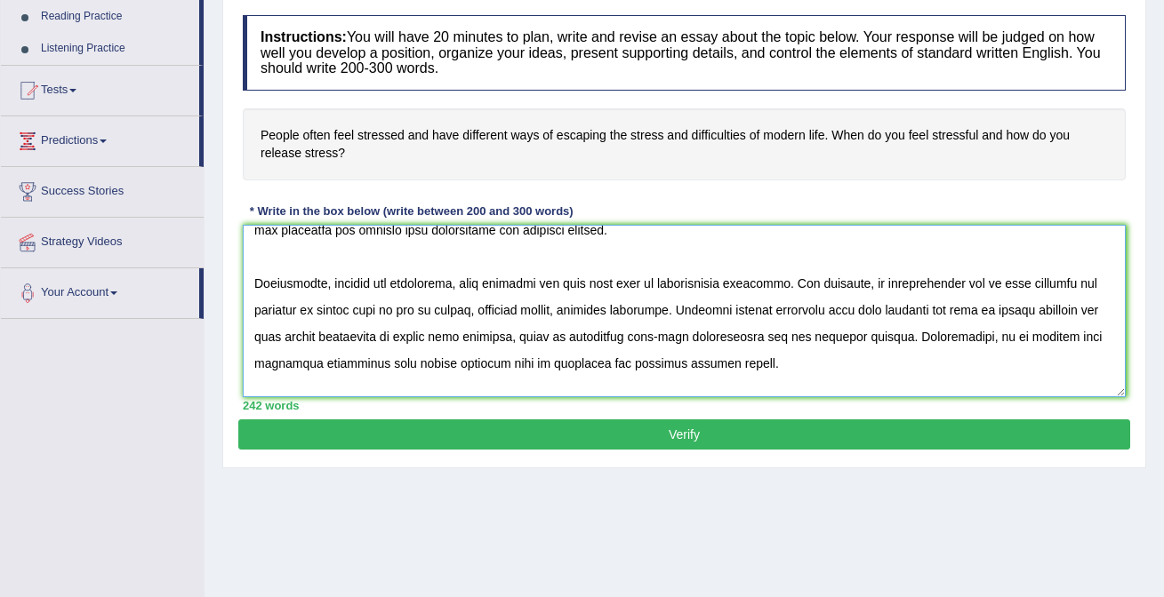
scroll to position [240, 0]
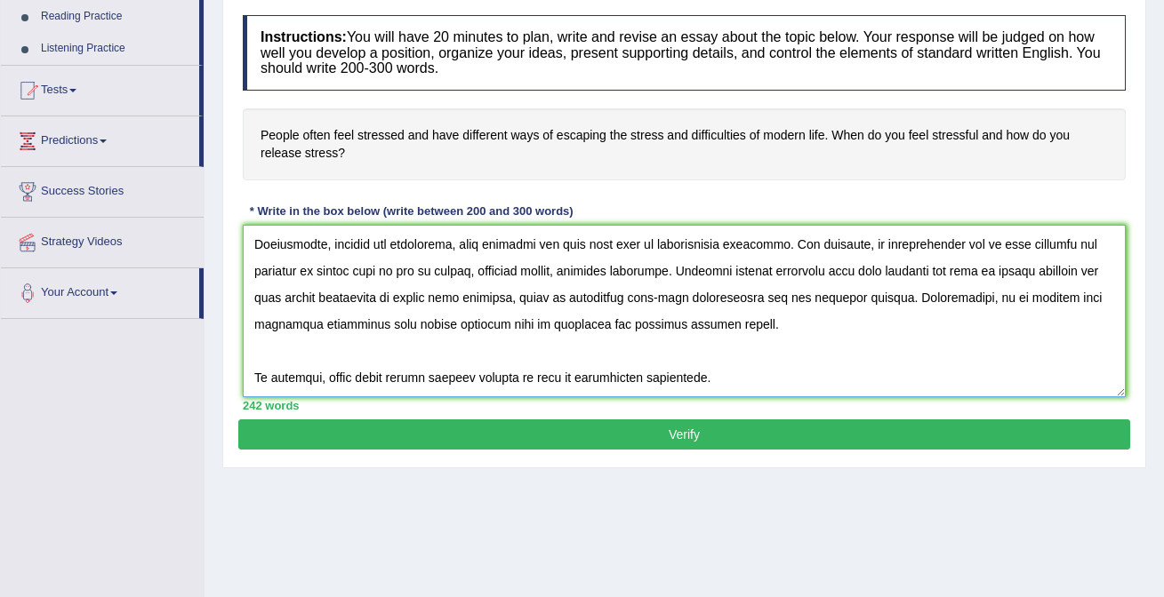
drag, startPoint x: 331, startPoint y: 375, endPoint x: 388, endPoint y: 376, distance: 56.9
click at [389, 376] on textarea at bounding box center [684, 311] width 883 height 172
paste textarea "health problems"
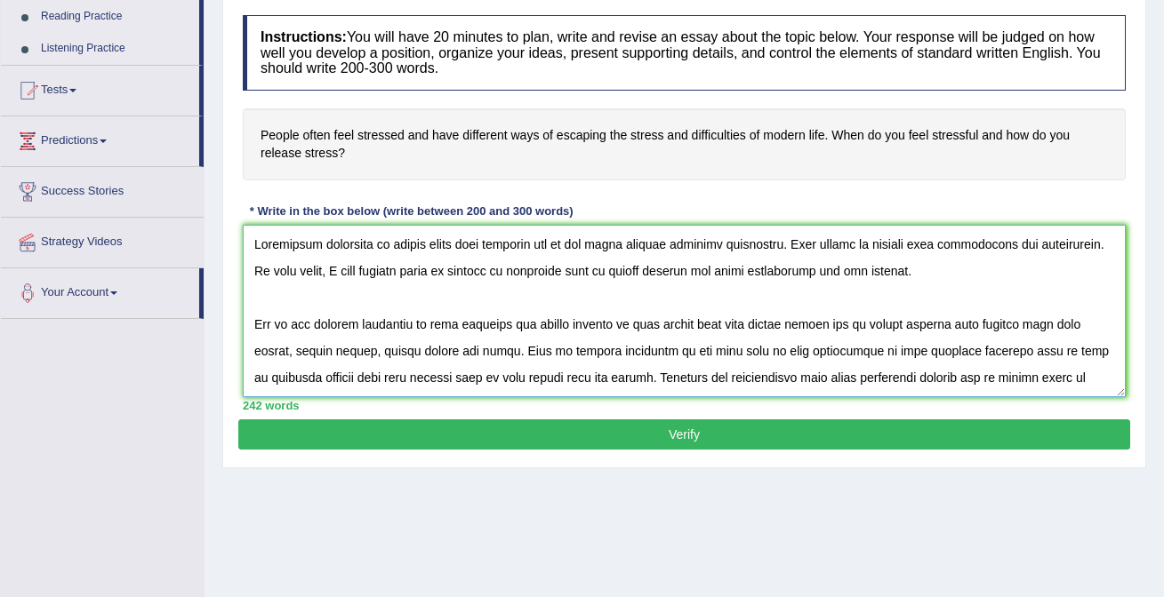
scroll to position [44, 0]
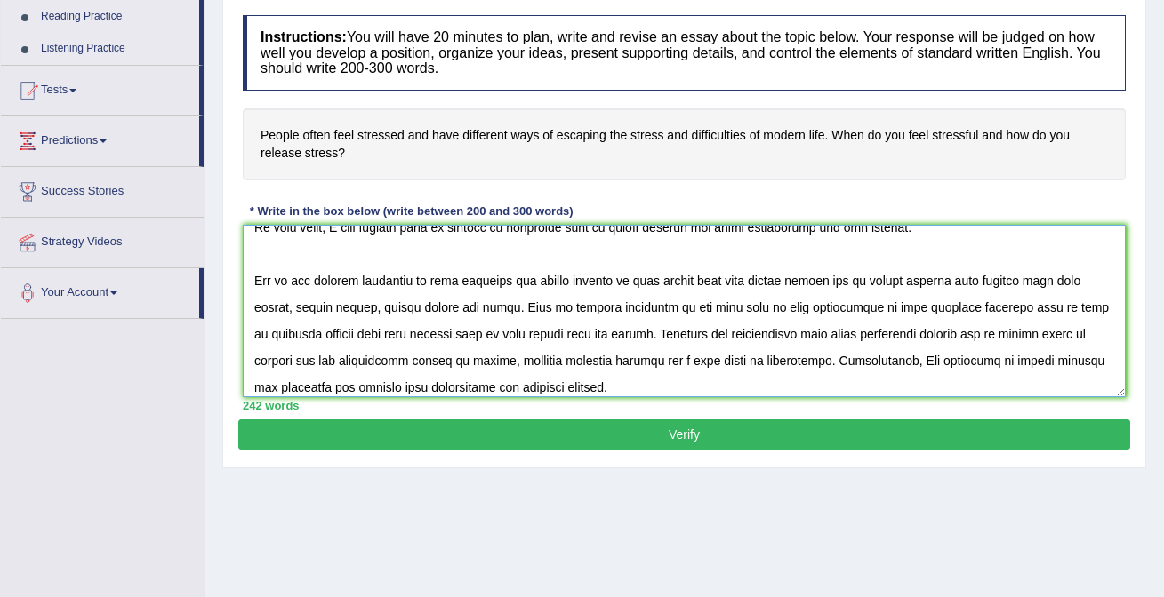
drag, startPoint x: 578, startPoint y: 336, endPoint x: 415, endPoint y: 367, distance: 165.6
click at [415, 367] on textarea at bounding box center [684, 311] width 883 height 172
type textarea "Increasing influence of public often feel stressed has on our lives ignited num…"
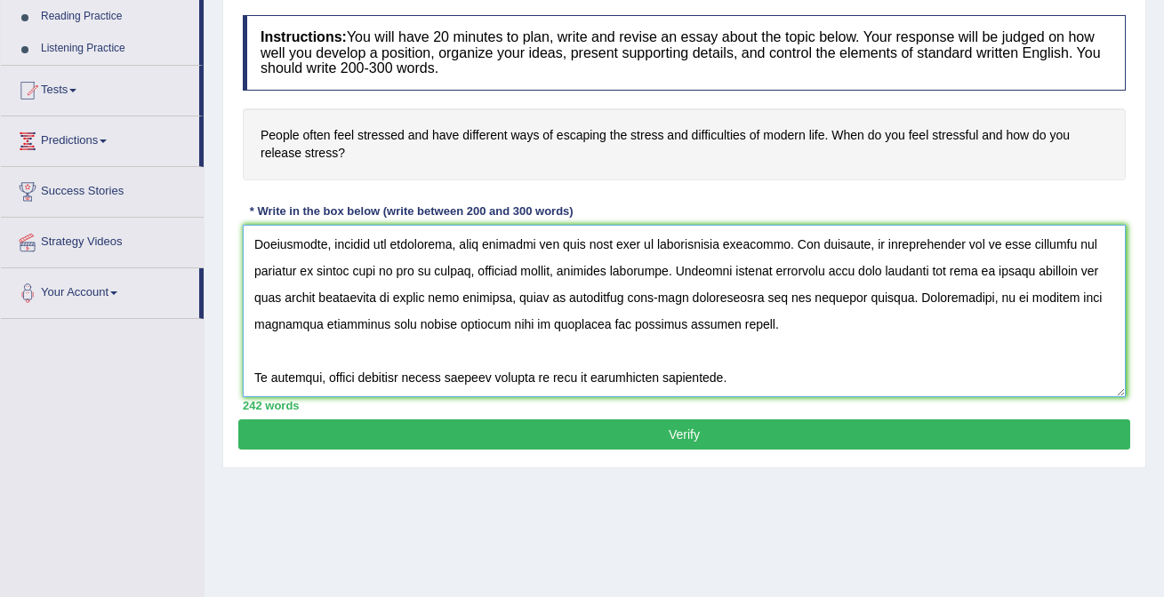
scroll to position [0, 0]
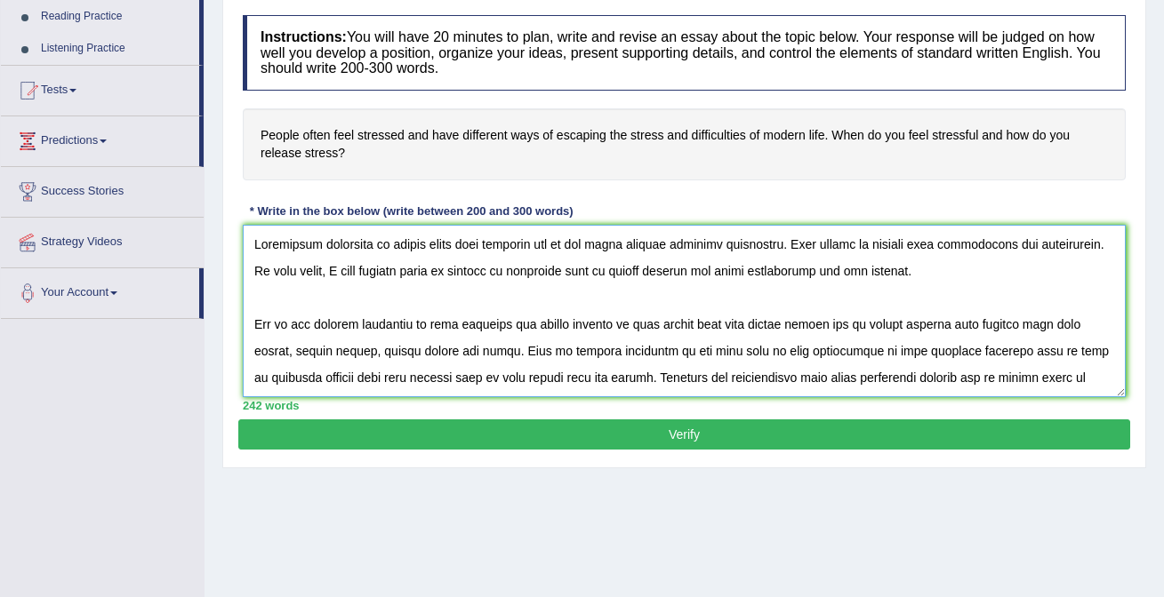
drag, startPoint x: 754, startPoint y: 387, endPoint x: 663, endPoint y: 140, distance: 262.4
click at [663, 140] on div "Instructions: You will have 20 minutes to plan, write and revise an essay about…" at bounding box center [684, 212] width 892 height 413
click at [630, 433] on button "Verify" at bounding box center [684, 435] width 892 height 30
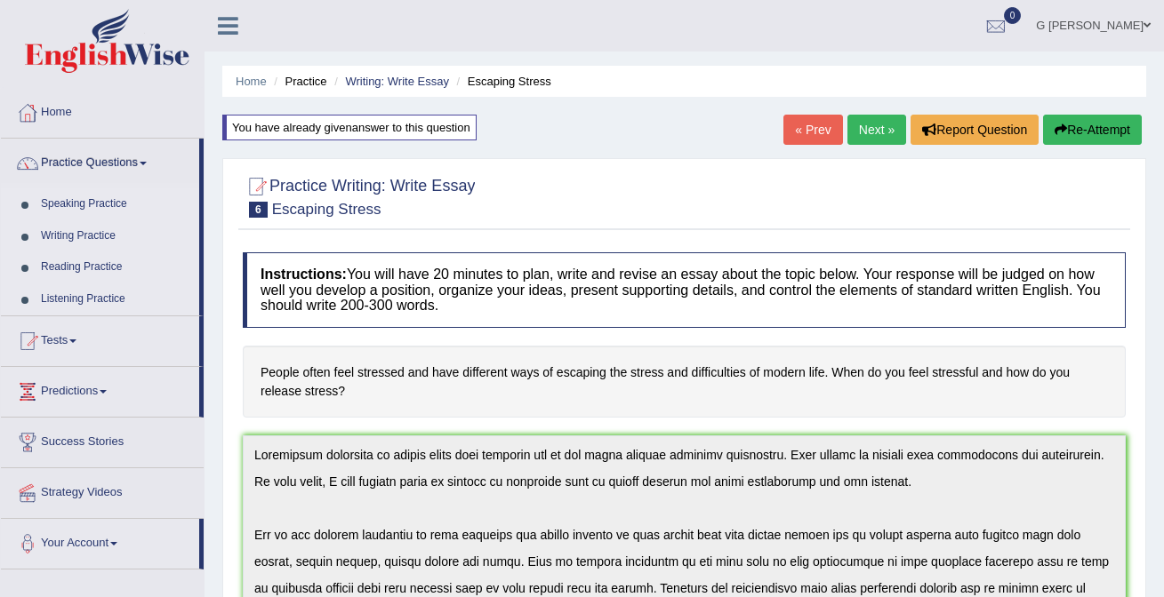
click at [876, 138] on link "Next »" at bounding box center [876, 130] width 59 height 30
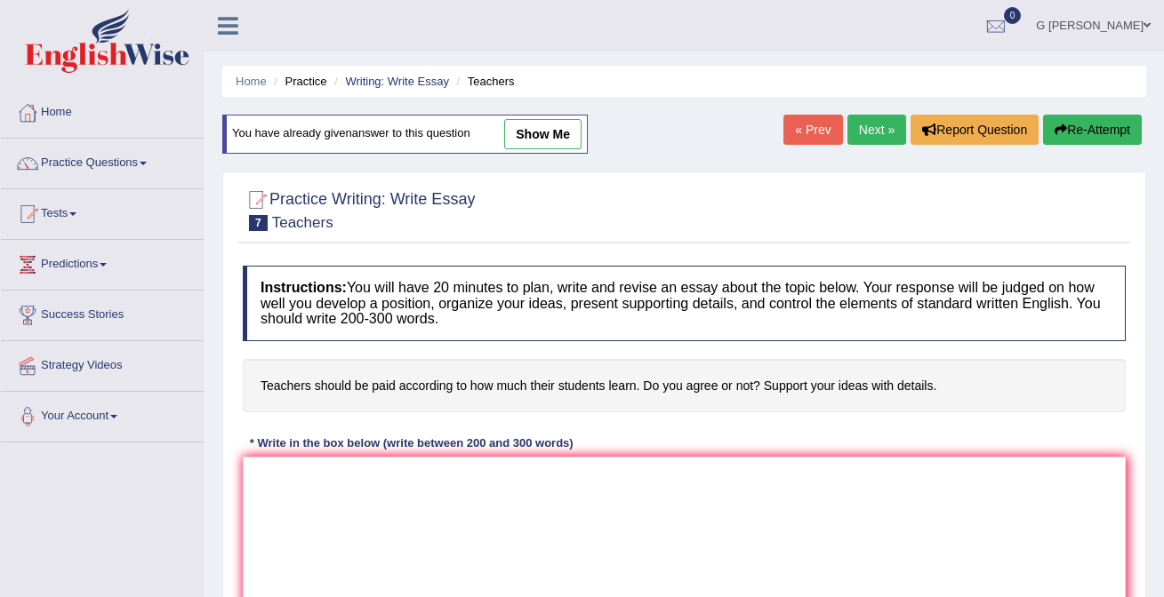
click at [549, 132] on link "show me" at bounding box center [542, 134] width 77 height 30
type textarea "Increasing influance of teachers should be paid according to student on our liv…"
